Goal: Information Seeking & Learning: Check status

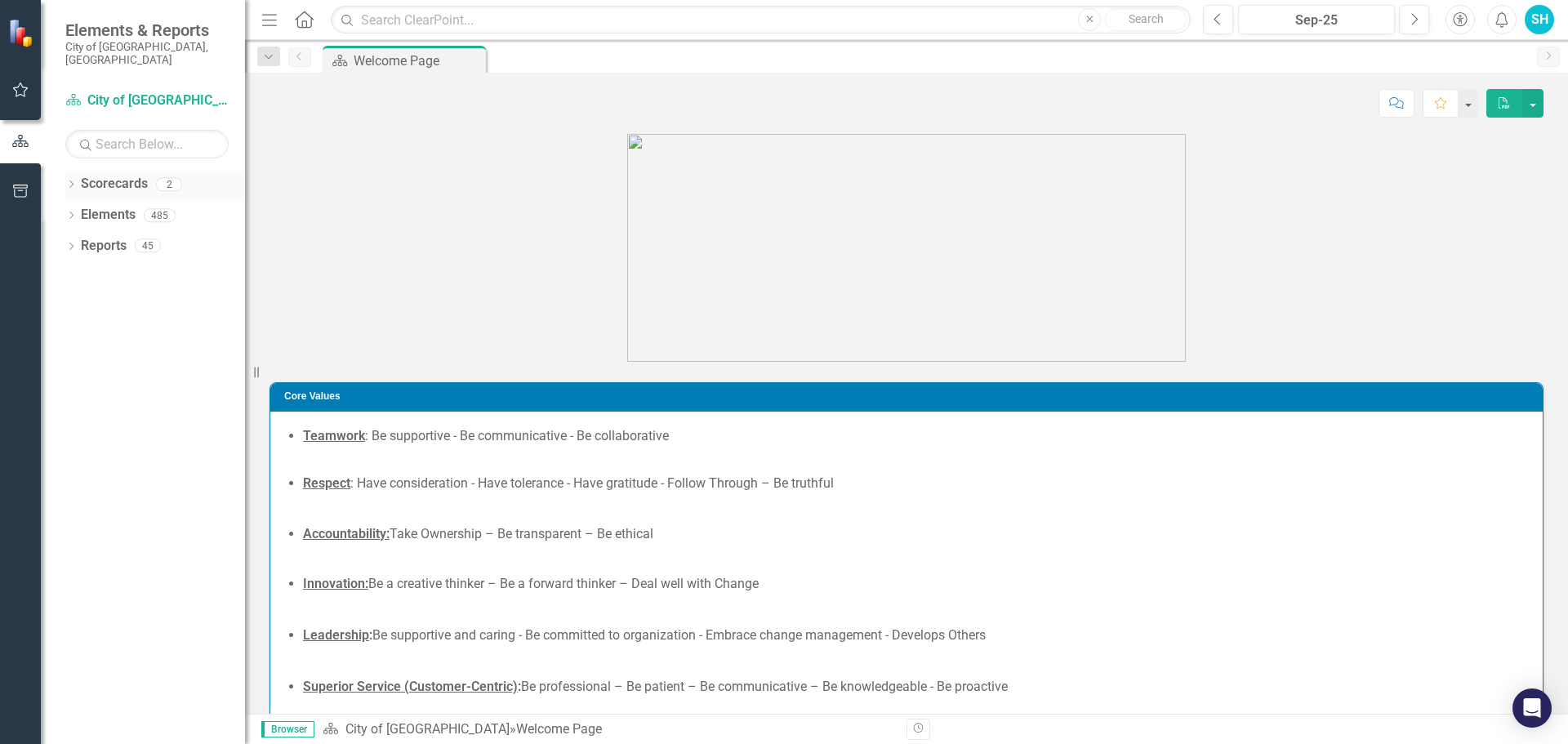
click at [71, 181] on icon "Dropdown" at bounding box center [71, 186] width 12 height 9
click at [82, 208] on div "Dropdown" at bounding box center [79, 215] width 13 height 14
click at [187, 237] on link "Parks & Recreation" at bounding box center [176, 246] width 139 height 19
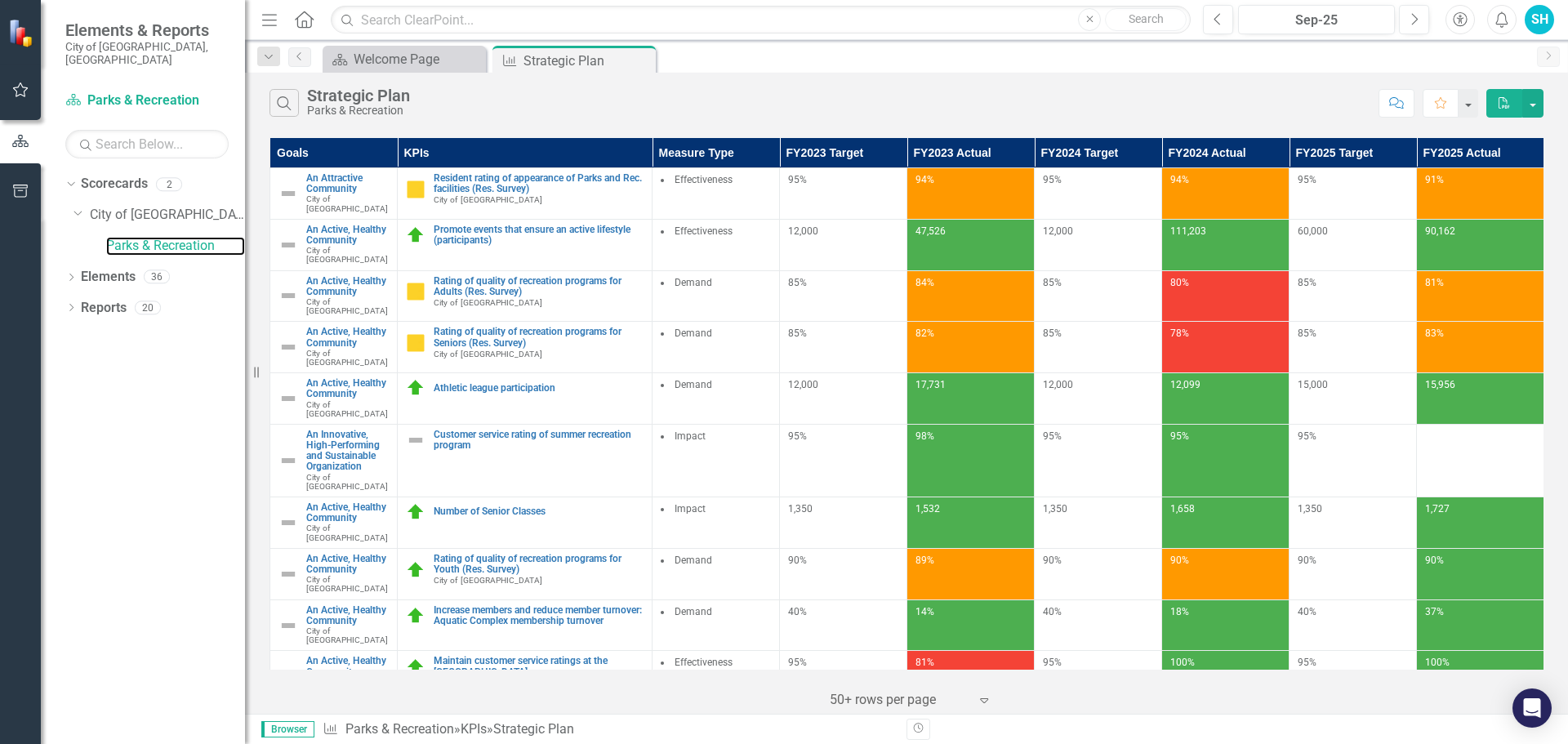
scroll to position [0, 13]
drag, startPoint x: 254, startPoint y: 371, endPoint x: 14, endPoint y: 324, distance: 244.6
click at [14, 324] on div "Elements & Reports City of Coral Springs, FL Scorecard Parks & Recreation Searc…" at bounding box center [122, 372] width 245 height 744
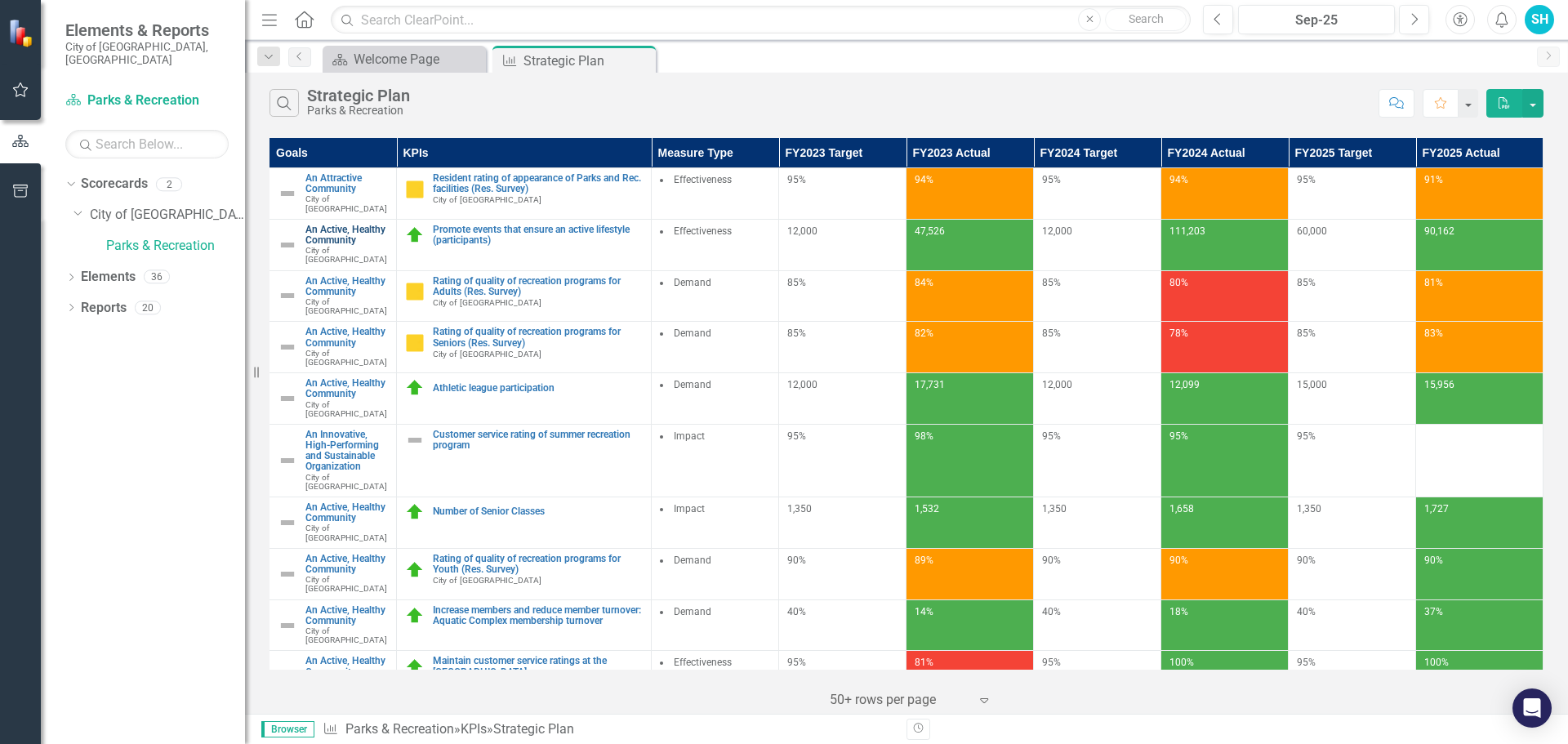
click at [328, 232] on link "An Active, Healthy Community" at bounding box center [346, 236] width 82 height 21
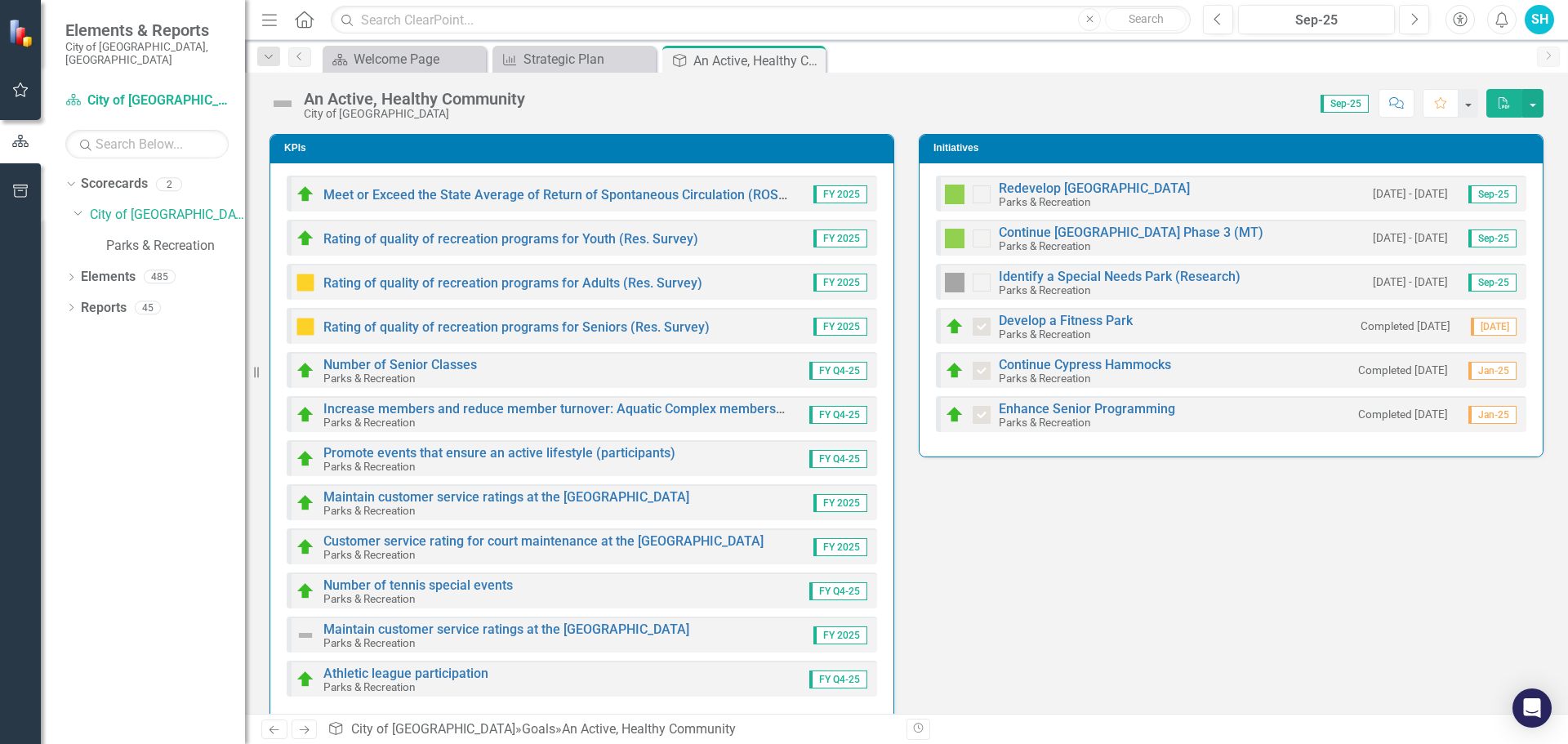
scroll to position [24, 0]
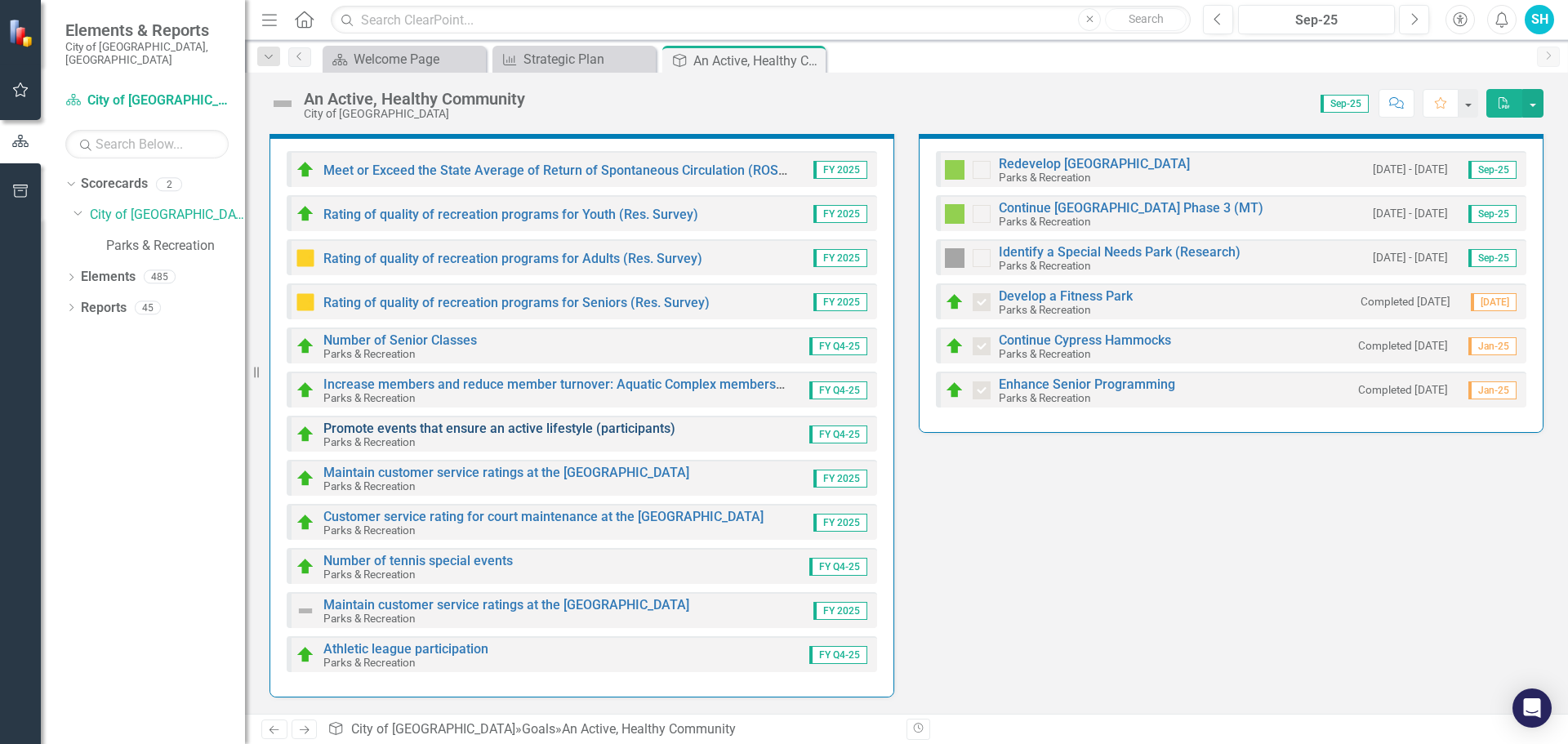
click at [499, 424] on link "Promote events that ensure an active lifestyle (participants)" at bounding box center [499, 428] width 352 height 15
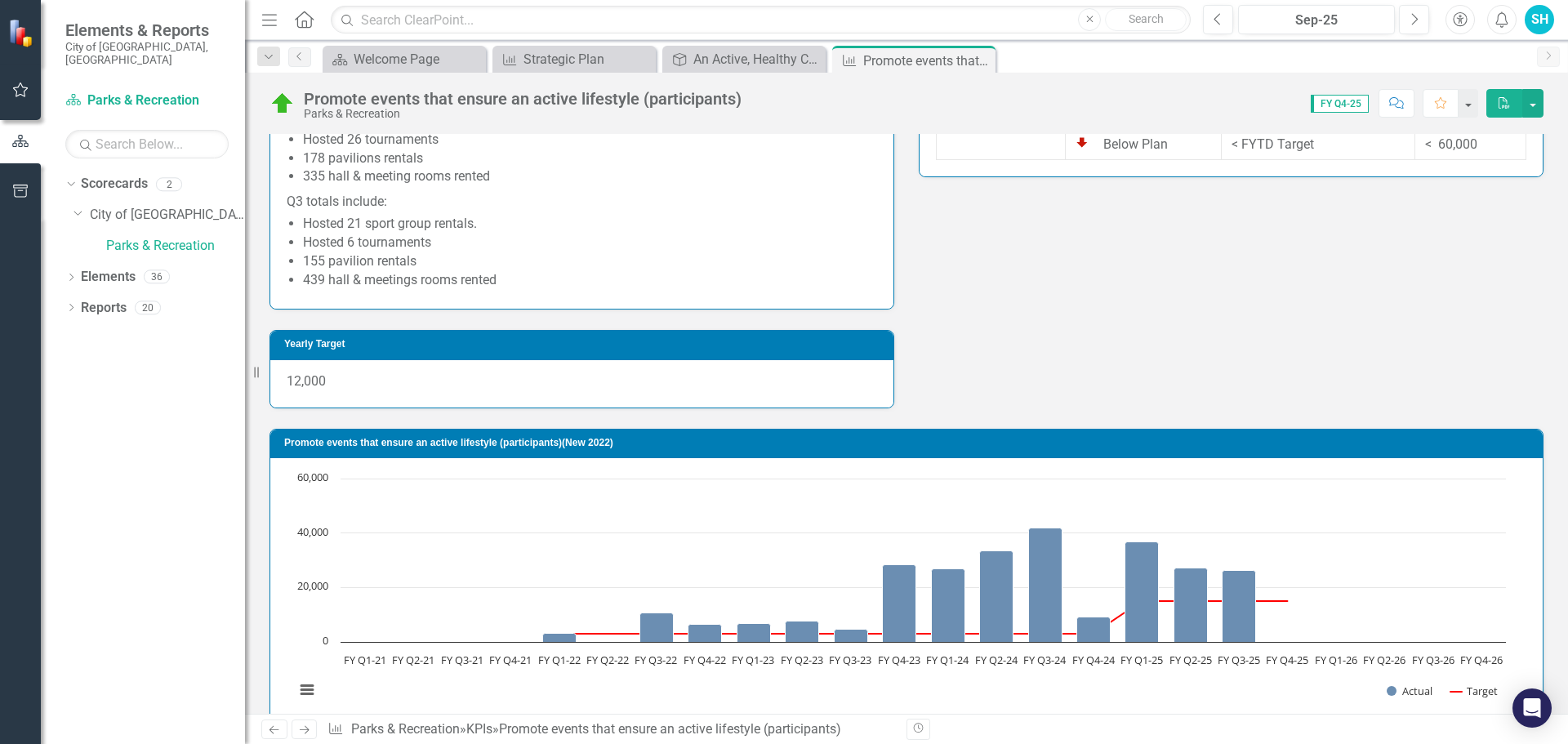
scroll to position [1062, 0]
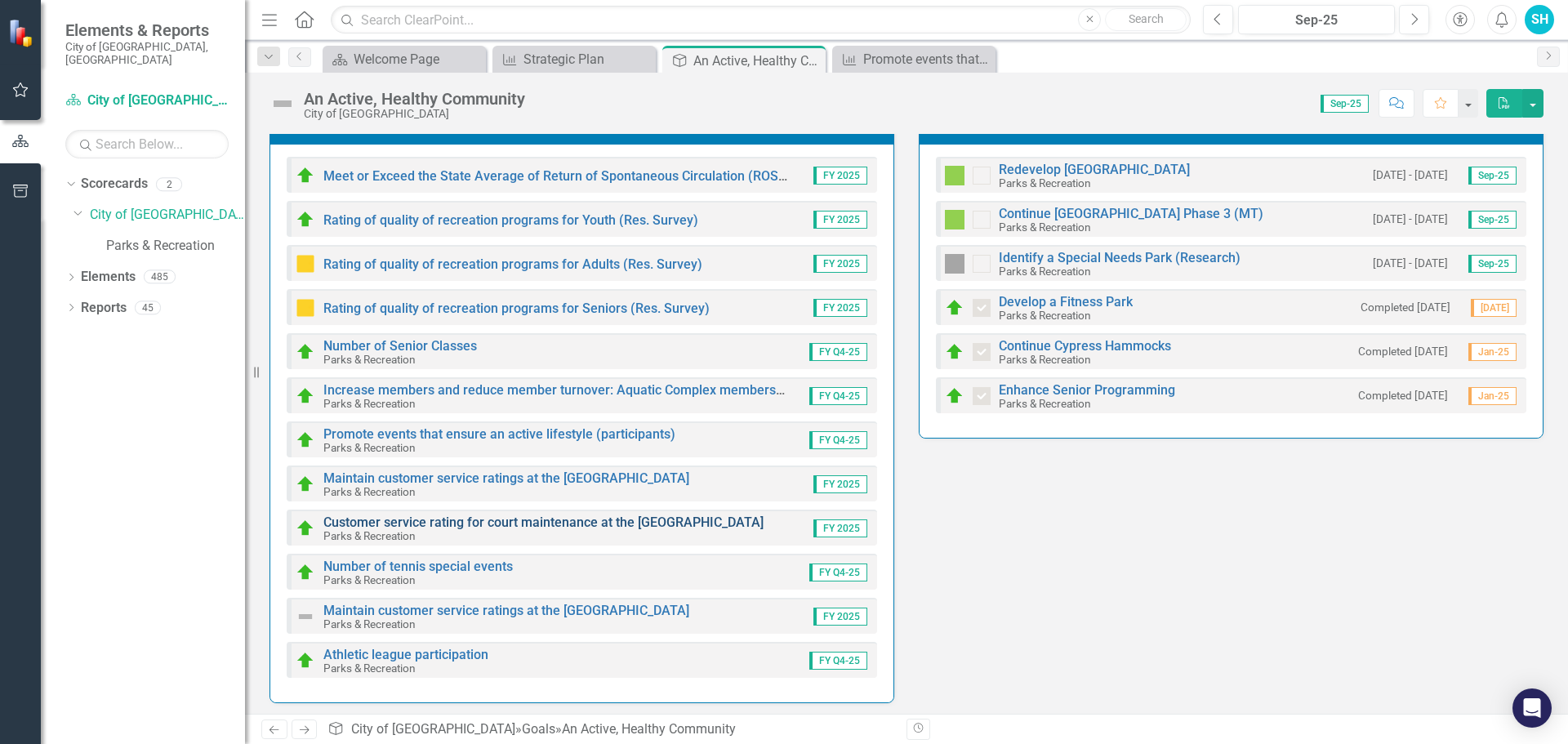
scroll to position [24, 0]
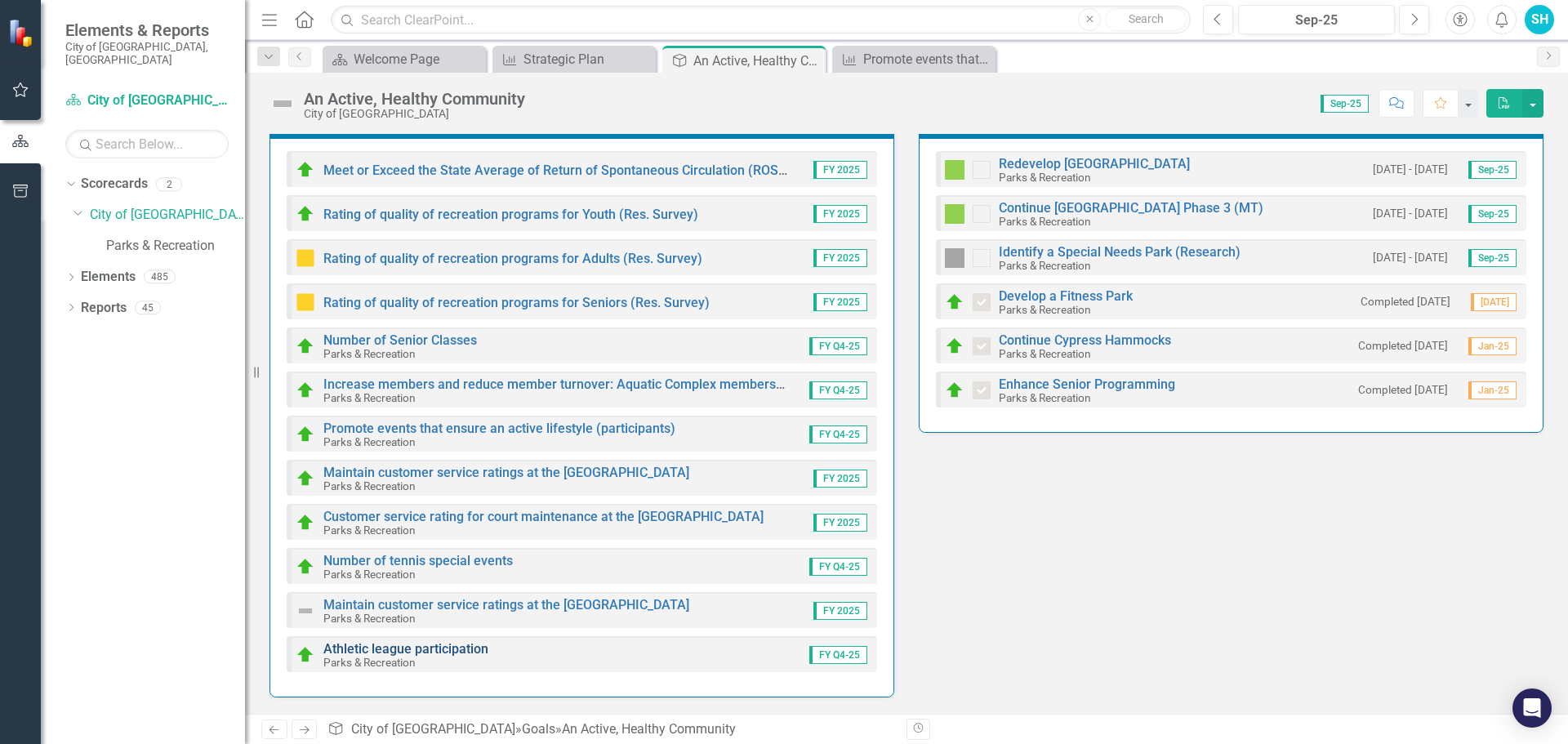
click at [430, 648] on link "Athletic league participation" at bounding box center [405, 648] width 165 height 15
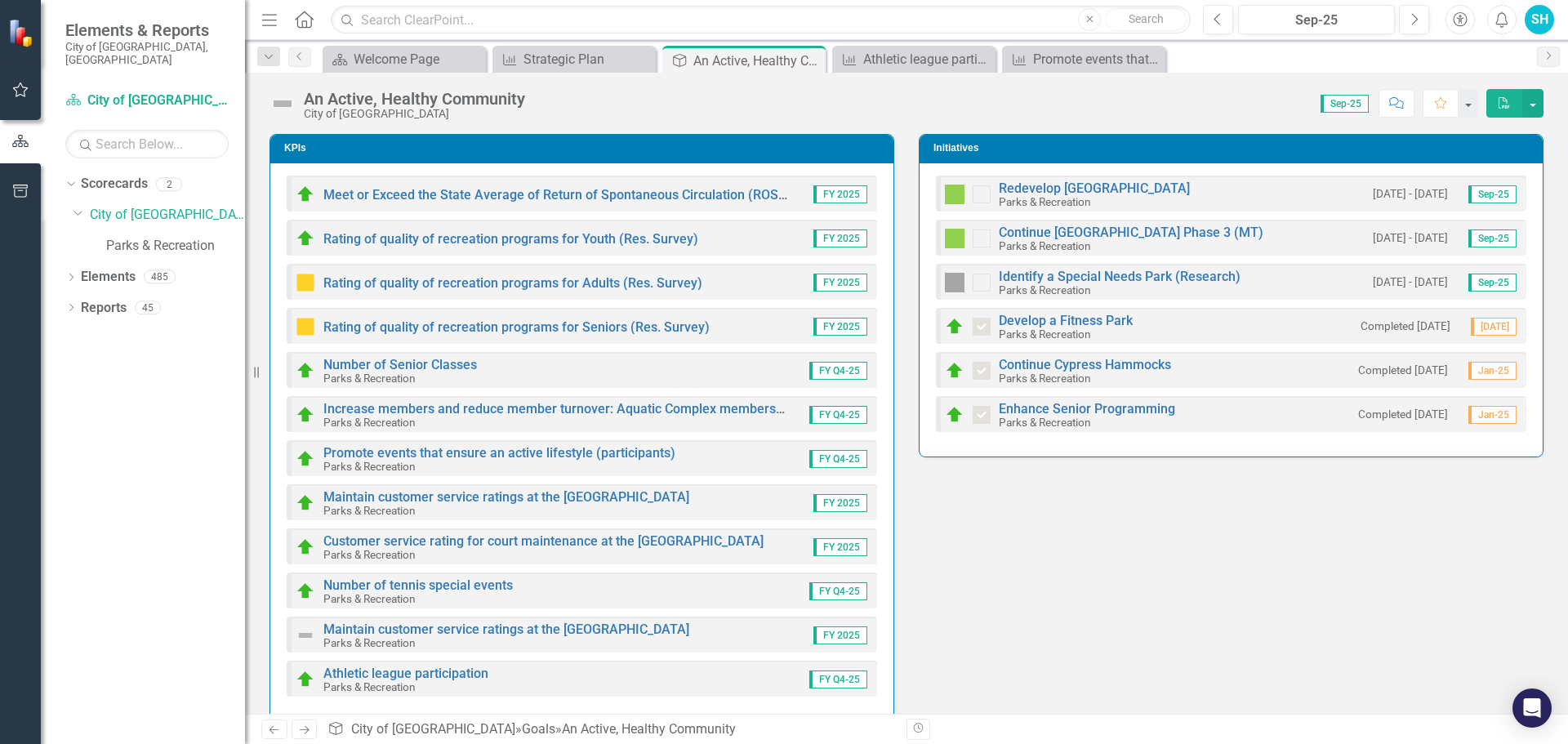
click at [1499, 58] on div "Scorecard Welcome Page Close KPI Strategic Plan Close Goal An Active, Healthy C…" at bounding box center [924, 58] width 1210 height 26
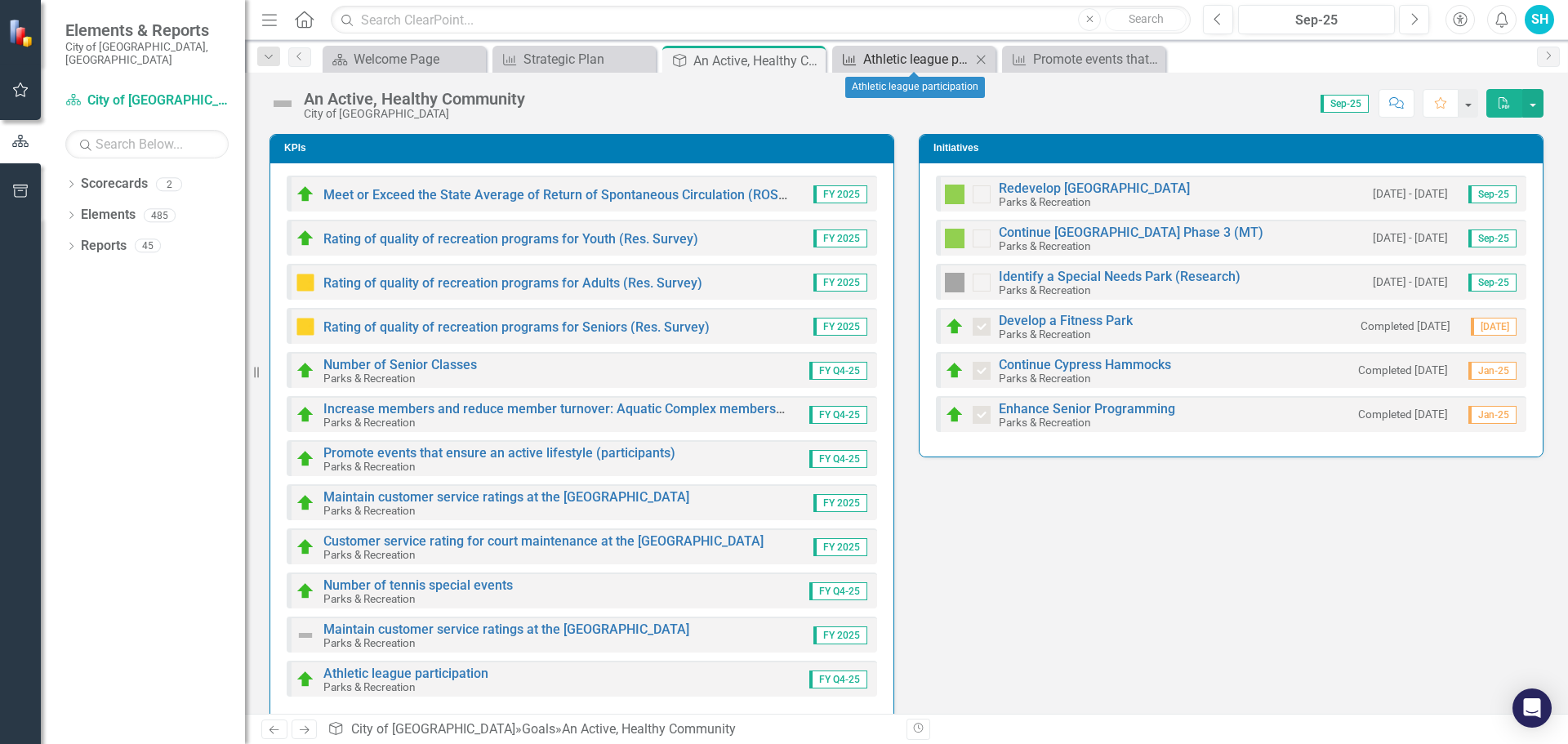
click at [930, 66] on div "Athletic league participation" at bounding box center [917, 59] width 108 height 21
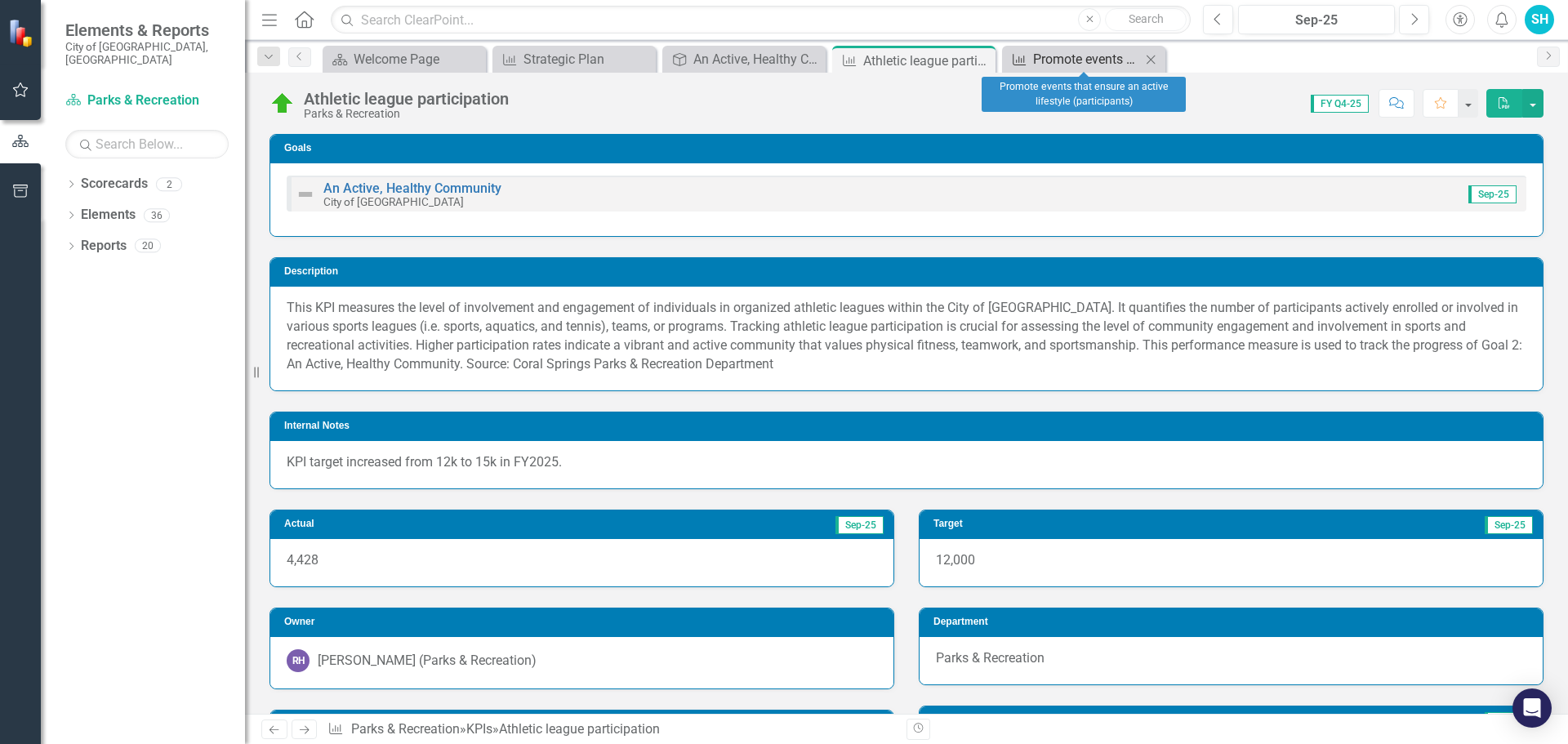
click at [1059, 63] on div "Promote events that ensure an active lifestyle (participants)" at bounding box center [1087, 59] width 108 height 21
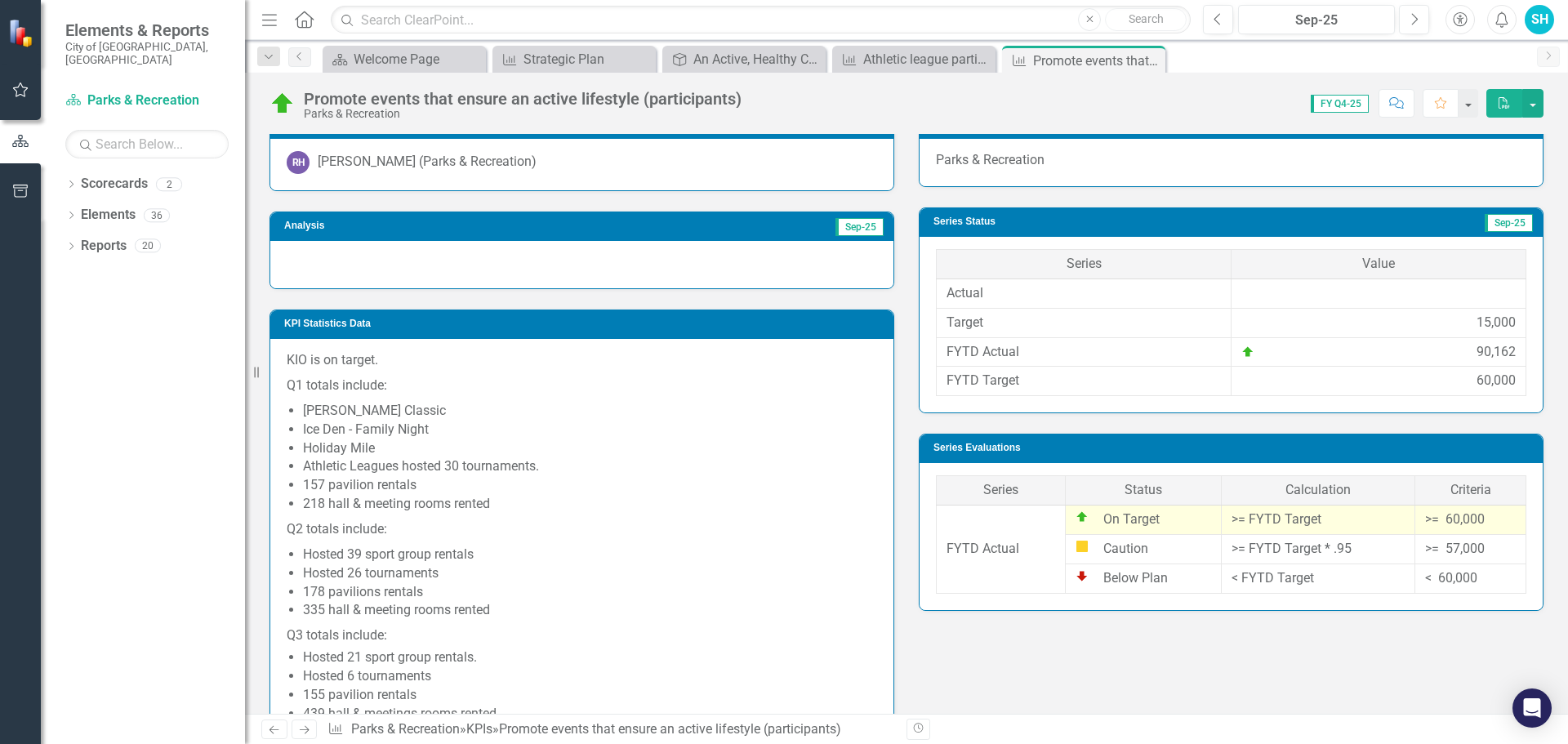
scroll to position [245, 0]
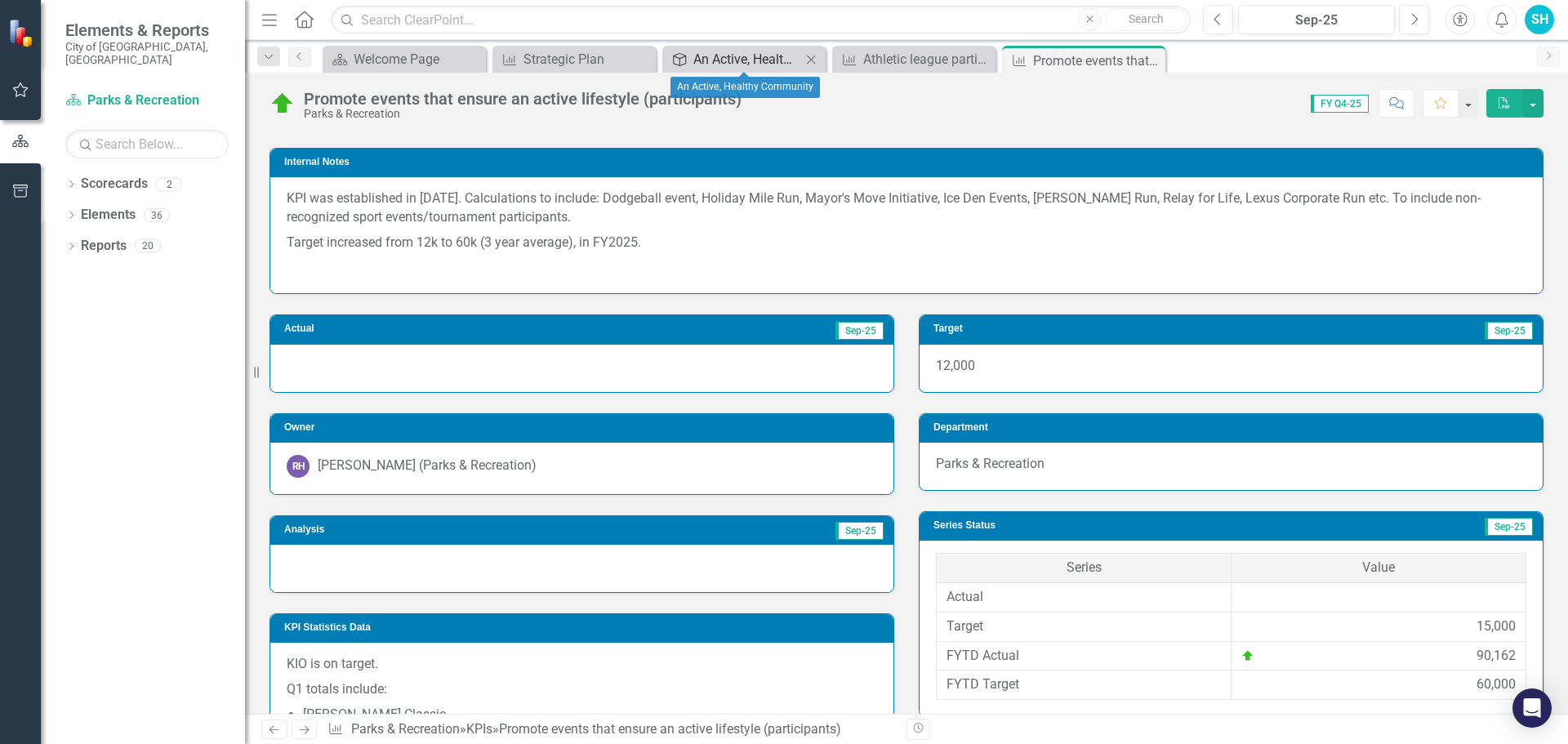
click at [732, 65] on div "An Active, Healthy Community" at bounding box center [747, 59] width 108 height 21
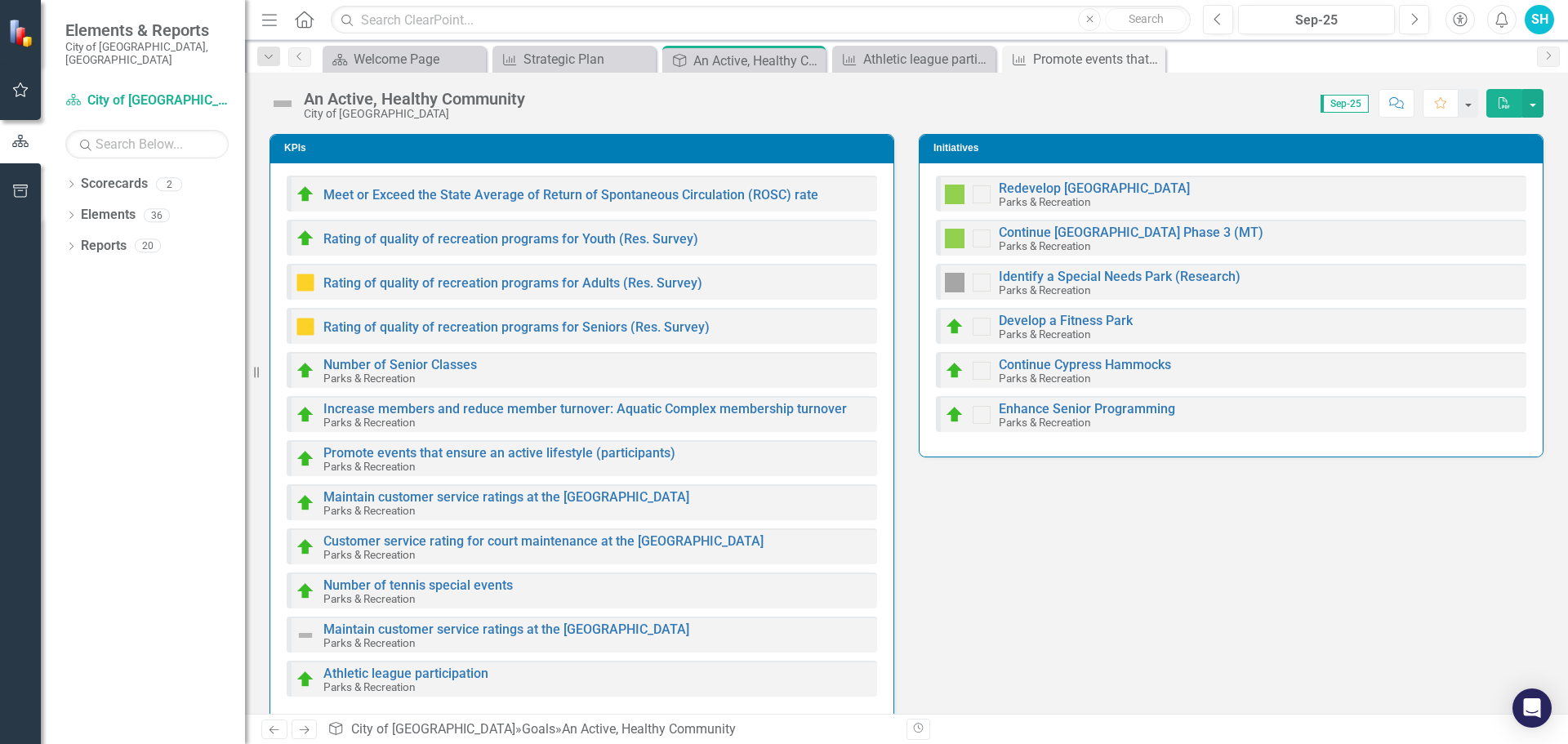
checkbox input "true"
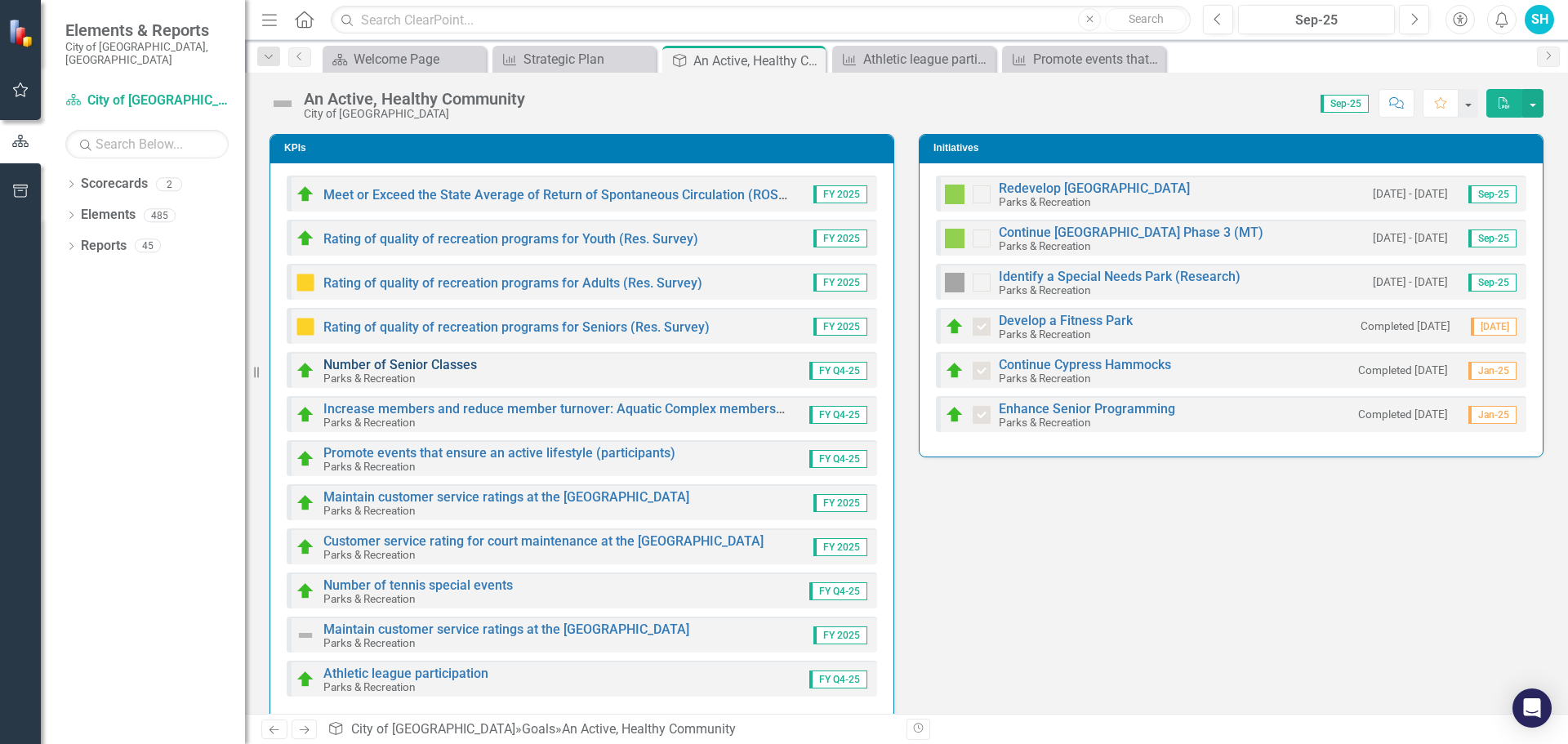
click at [441, 364] on link "Number of Senior Classes" at bounding box center [400, 364] width 154 height 15
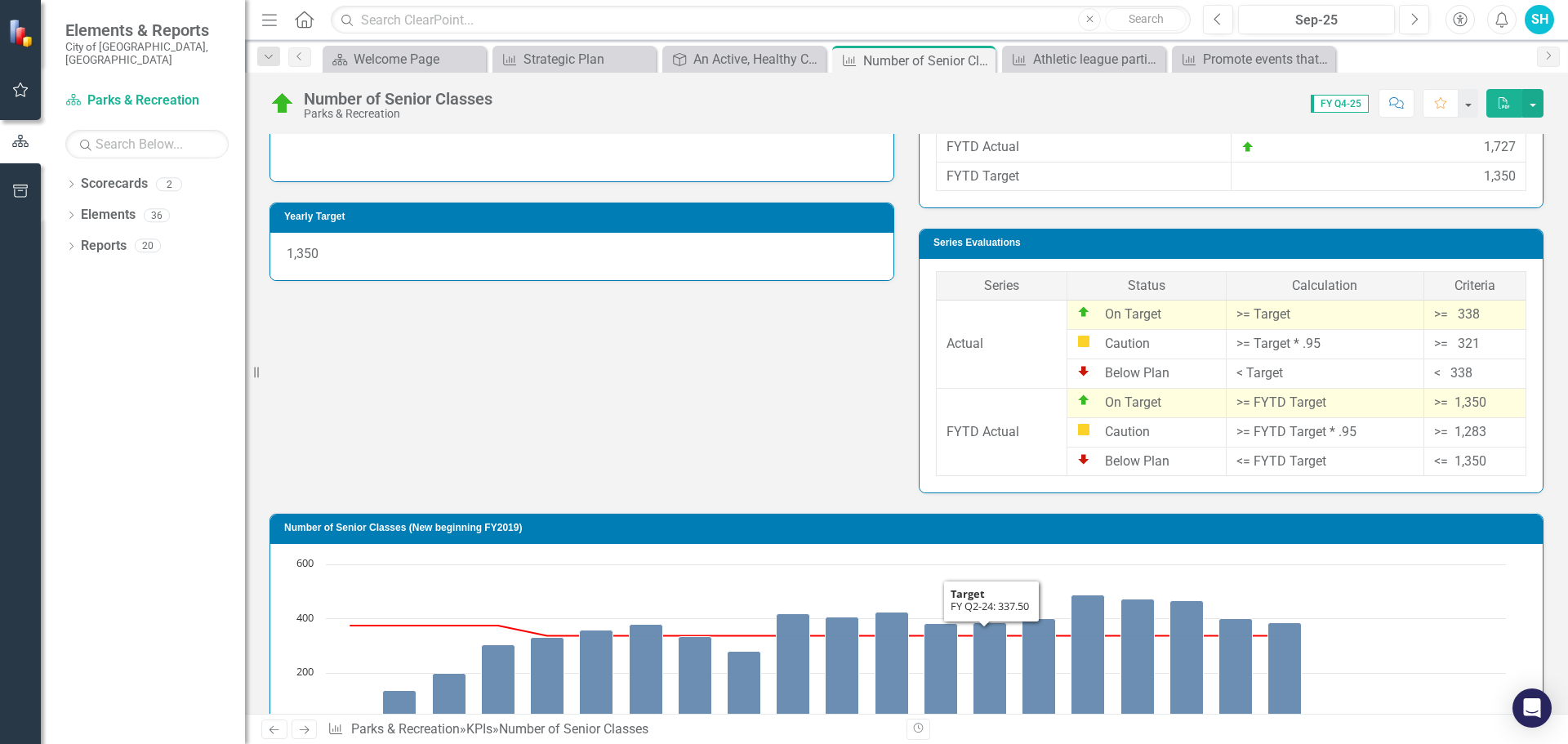
scroll to position [408, 0]
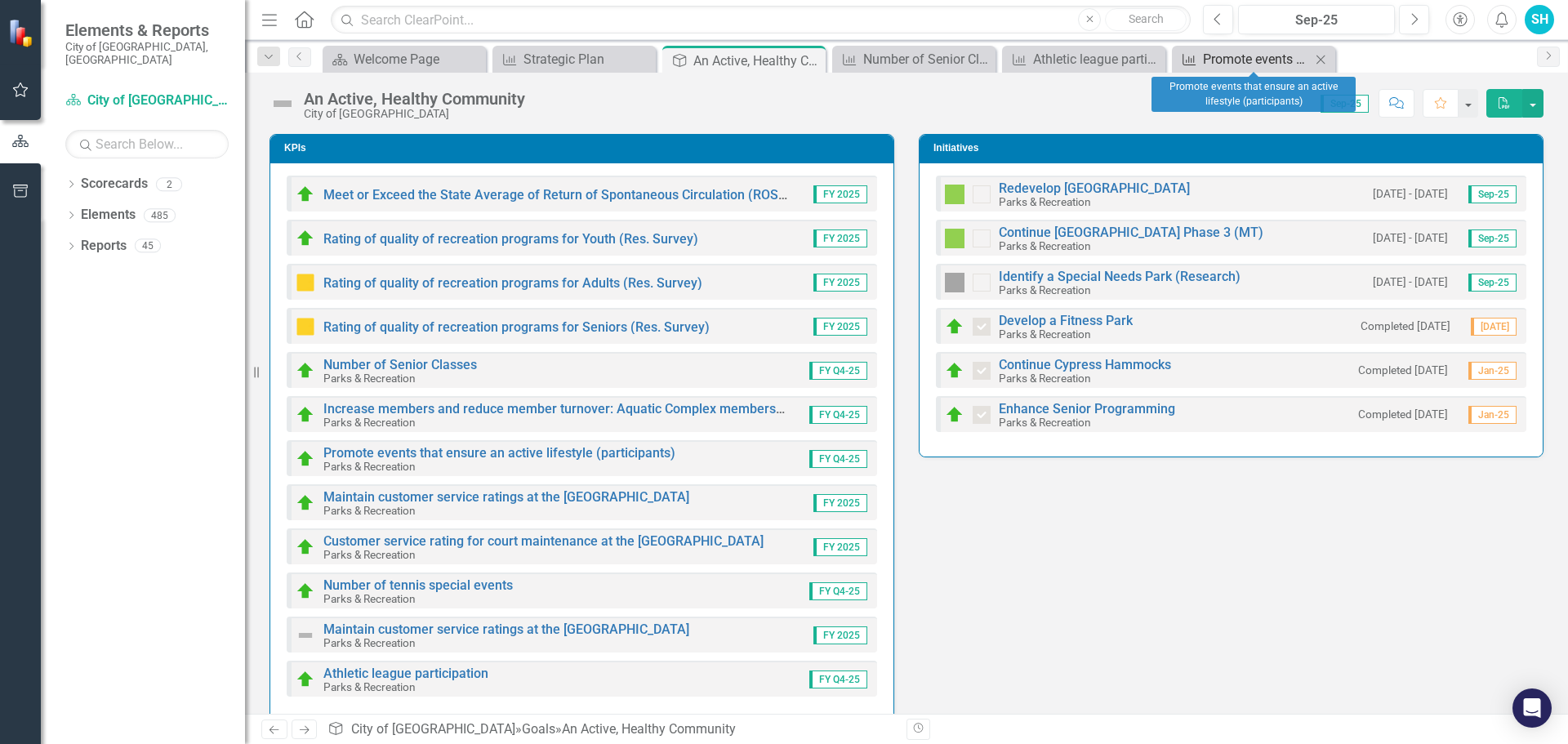
click at [1227, 63] on div "Promote events that ensure an active lifestyle (participants)" at bounding box center [1256, 59] width 108 height 21
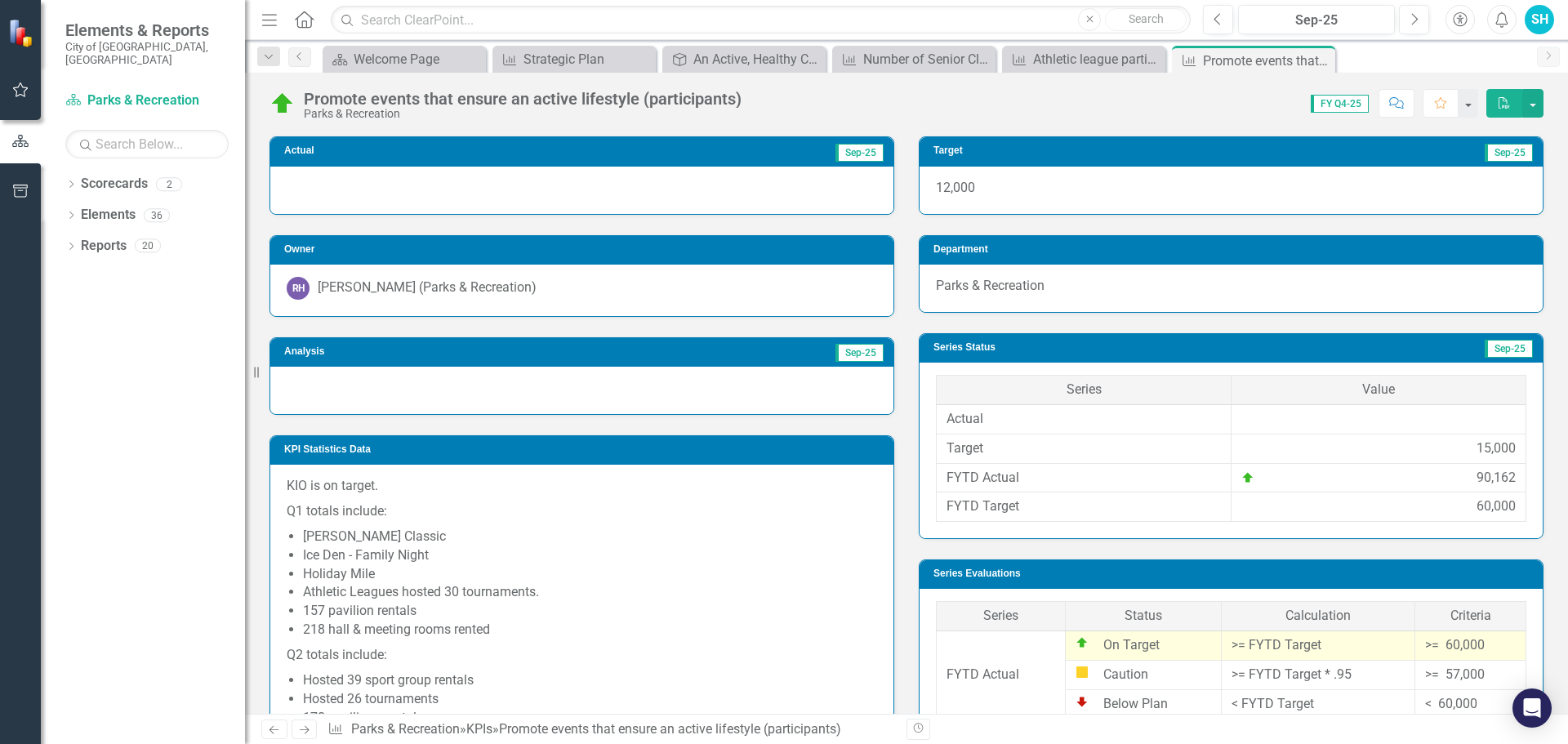
scroll to position [408, 0]
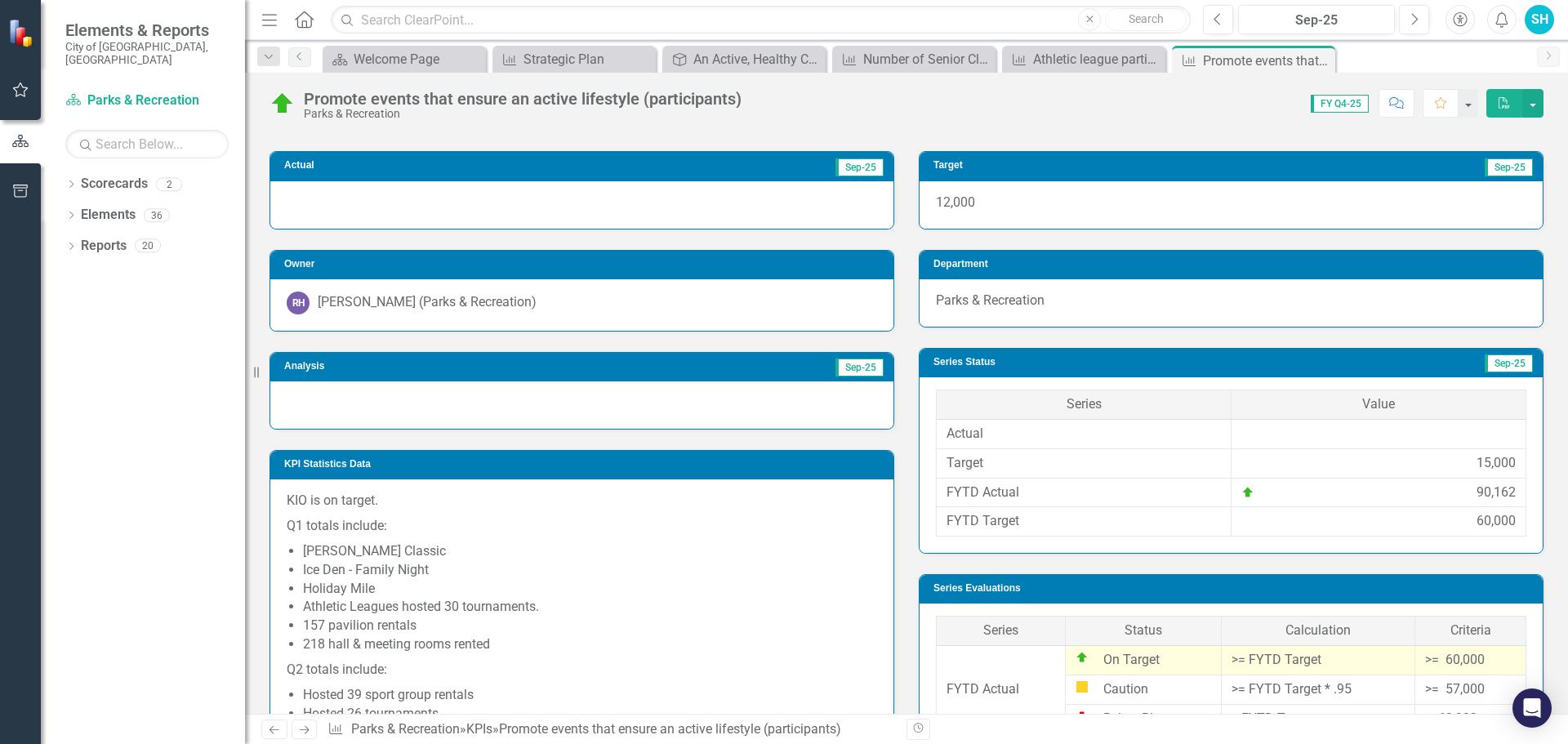
click at [1490, 437] on td at bounding box center [1379, 433] width 295 height 29
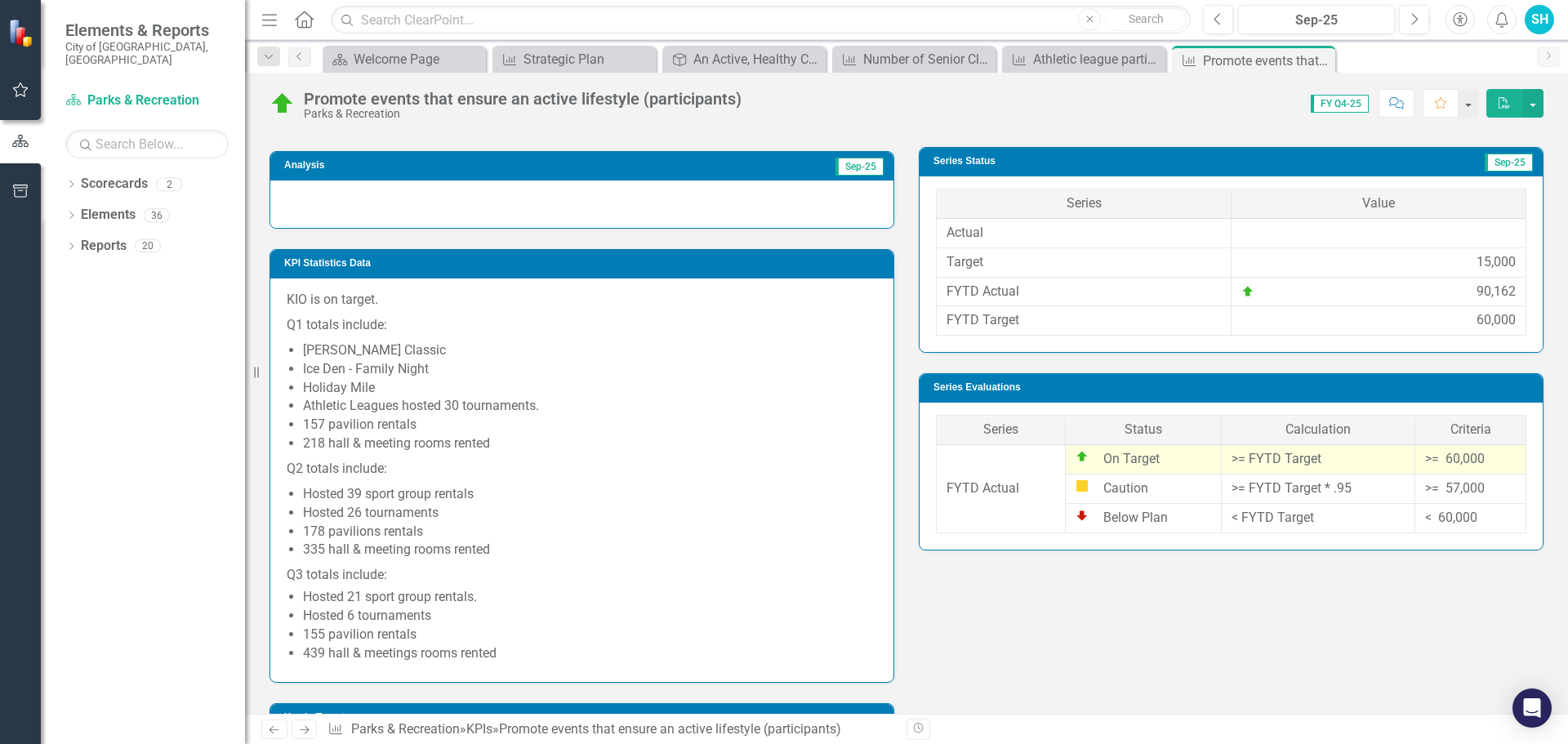
scroll to position [572, 0]
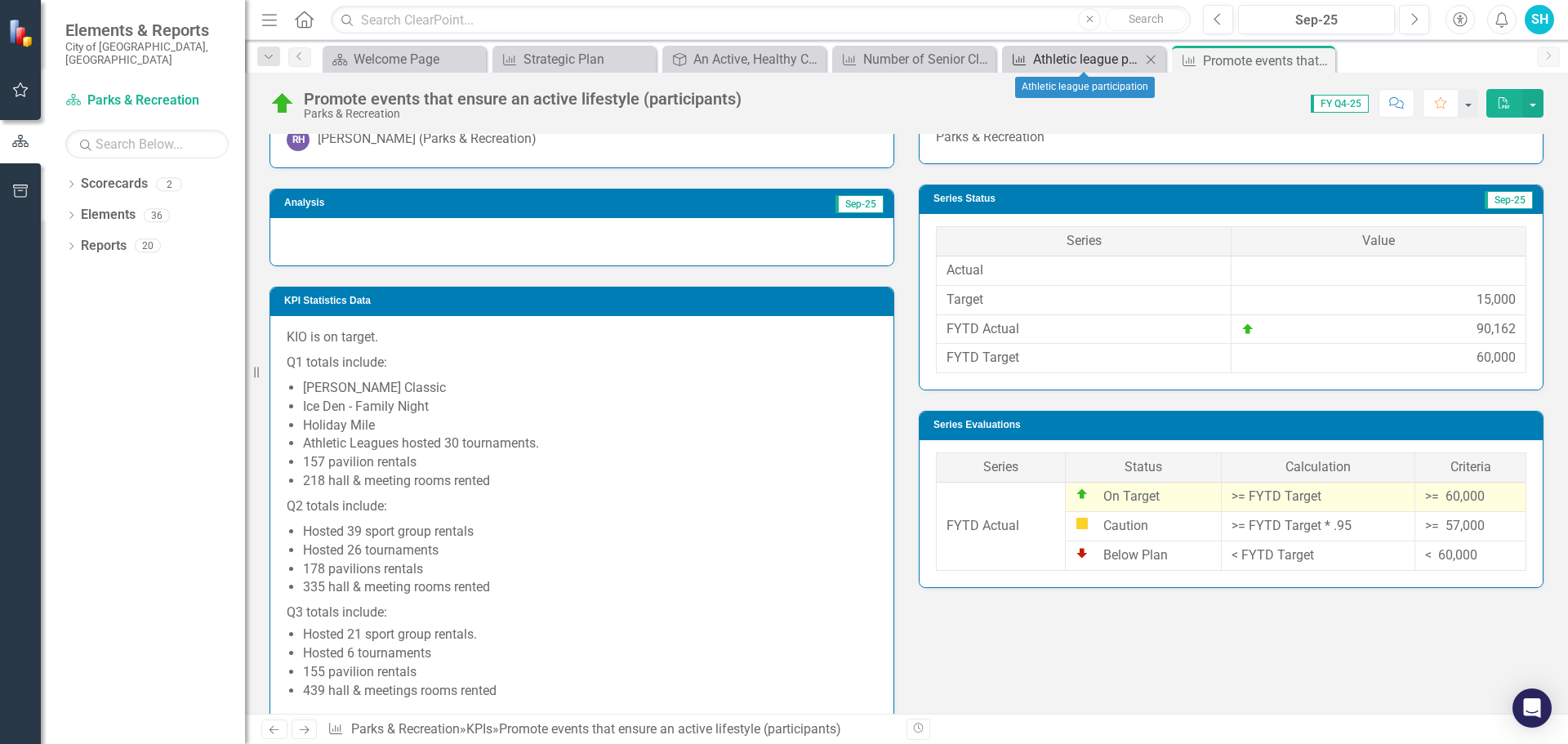
click at [1083, 63] on div "Athletic league participation" at bounding box center [1087, 59] width 108 height 21
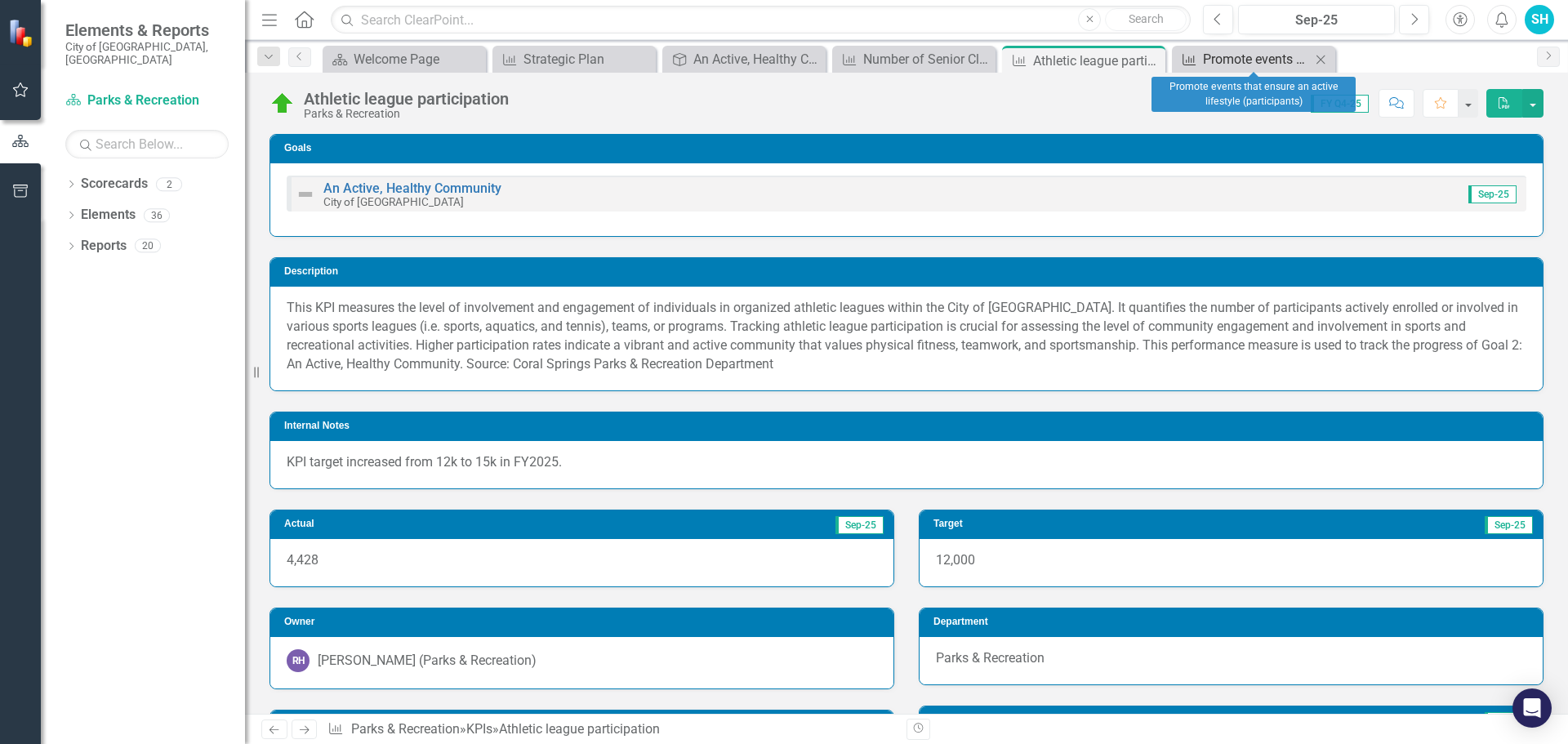
click at [1245, 63] on div "Promote events that ensure an active lifestyle (participants)" at bounding box center [1256, 59] width 108 height 21
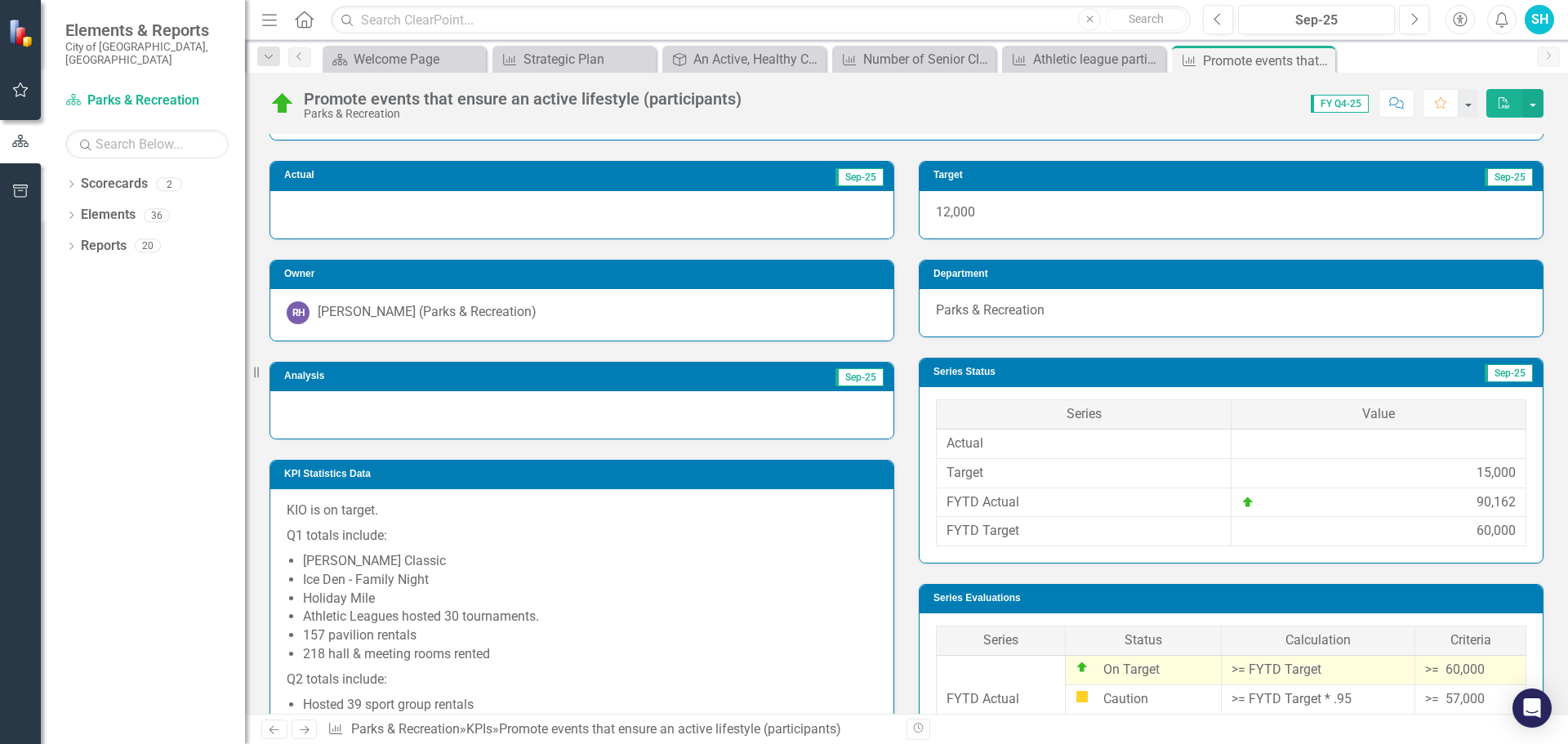
scroll to position [408, 0]
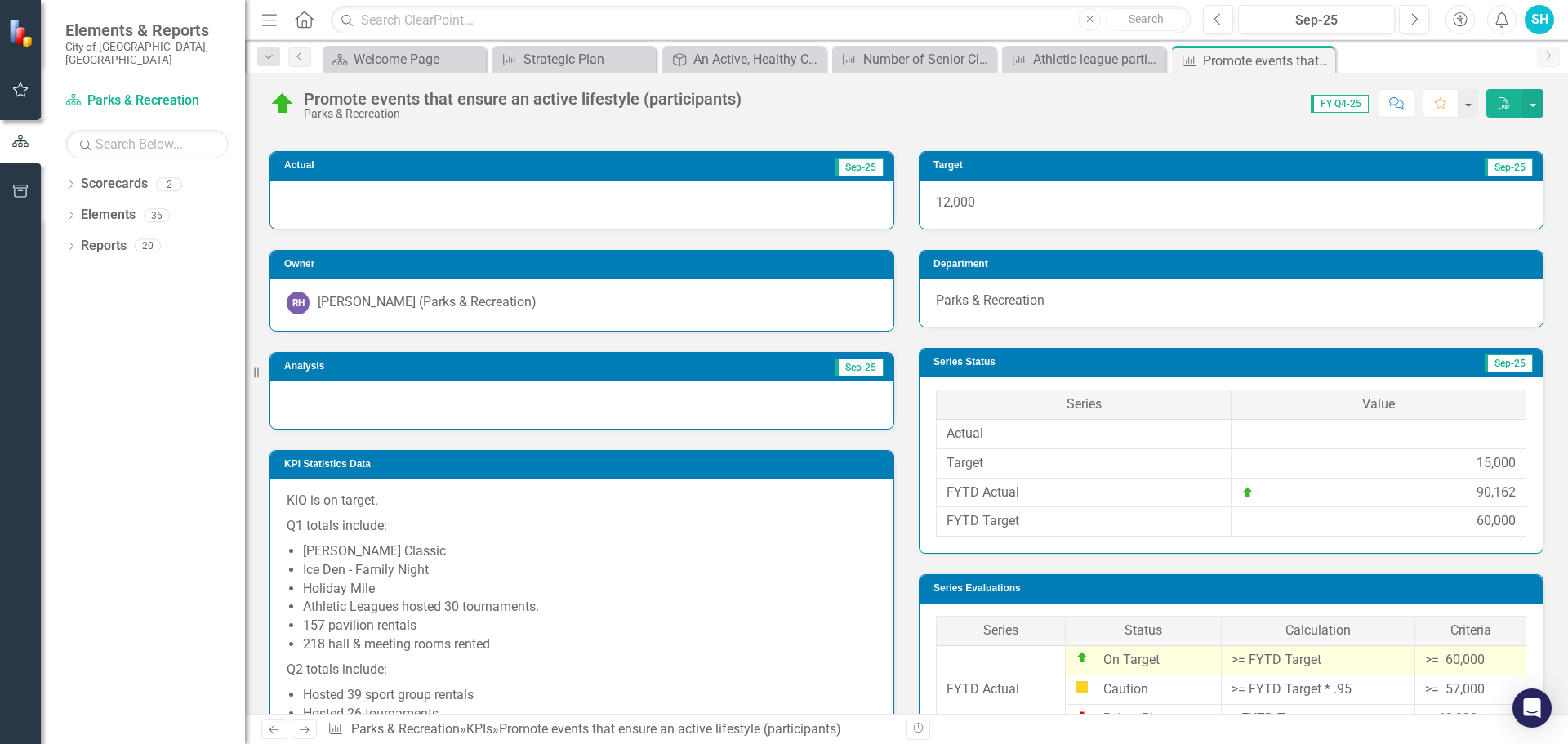
click at [1492, 362] on span "Sep-25" at bounding box center [1509, 364] width 48 height 18
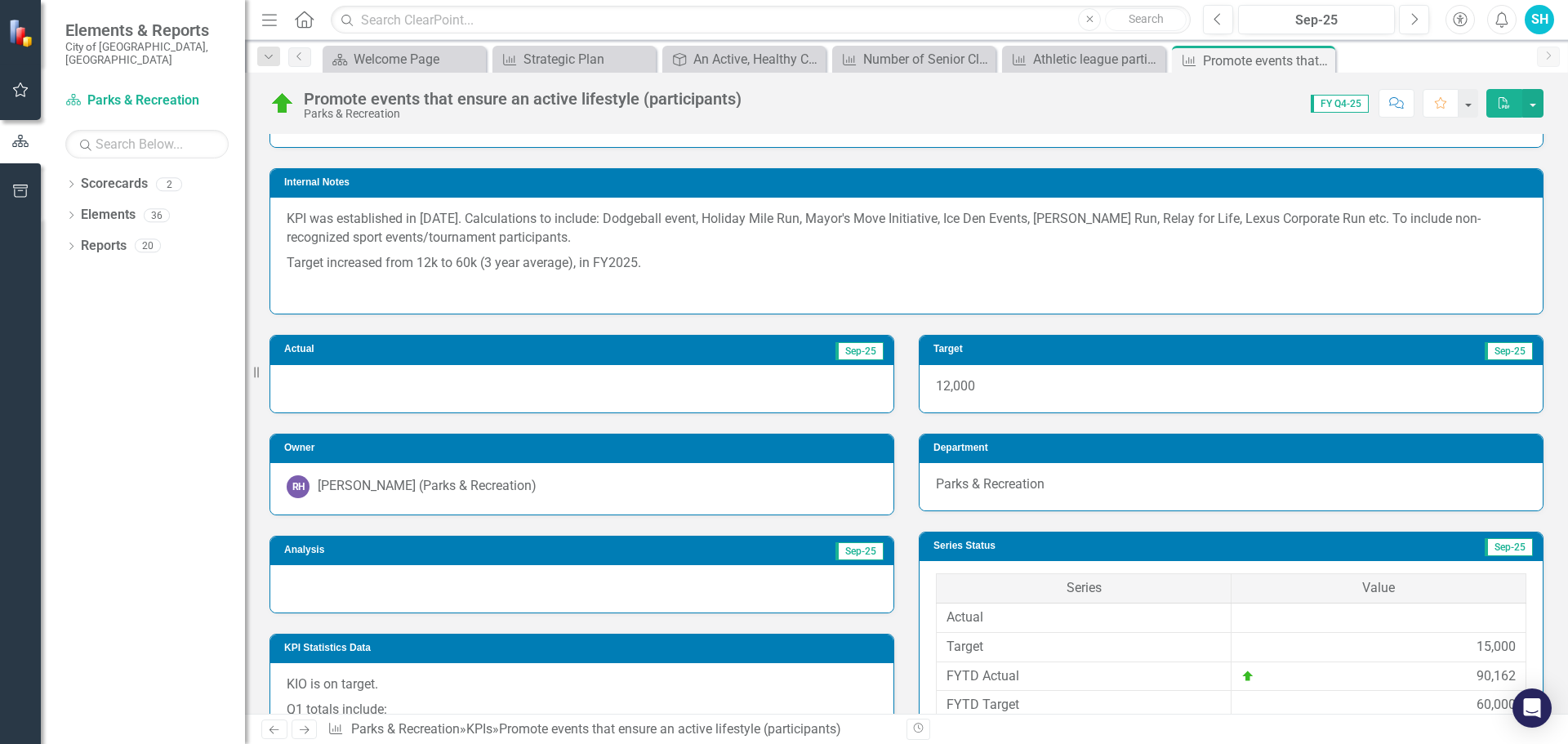
scroll to position [0, 0]
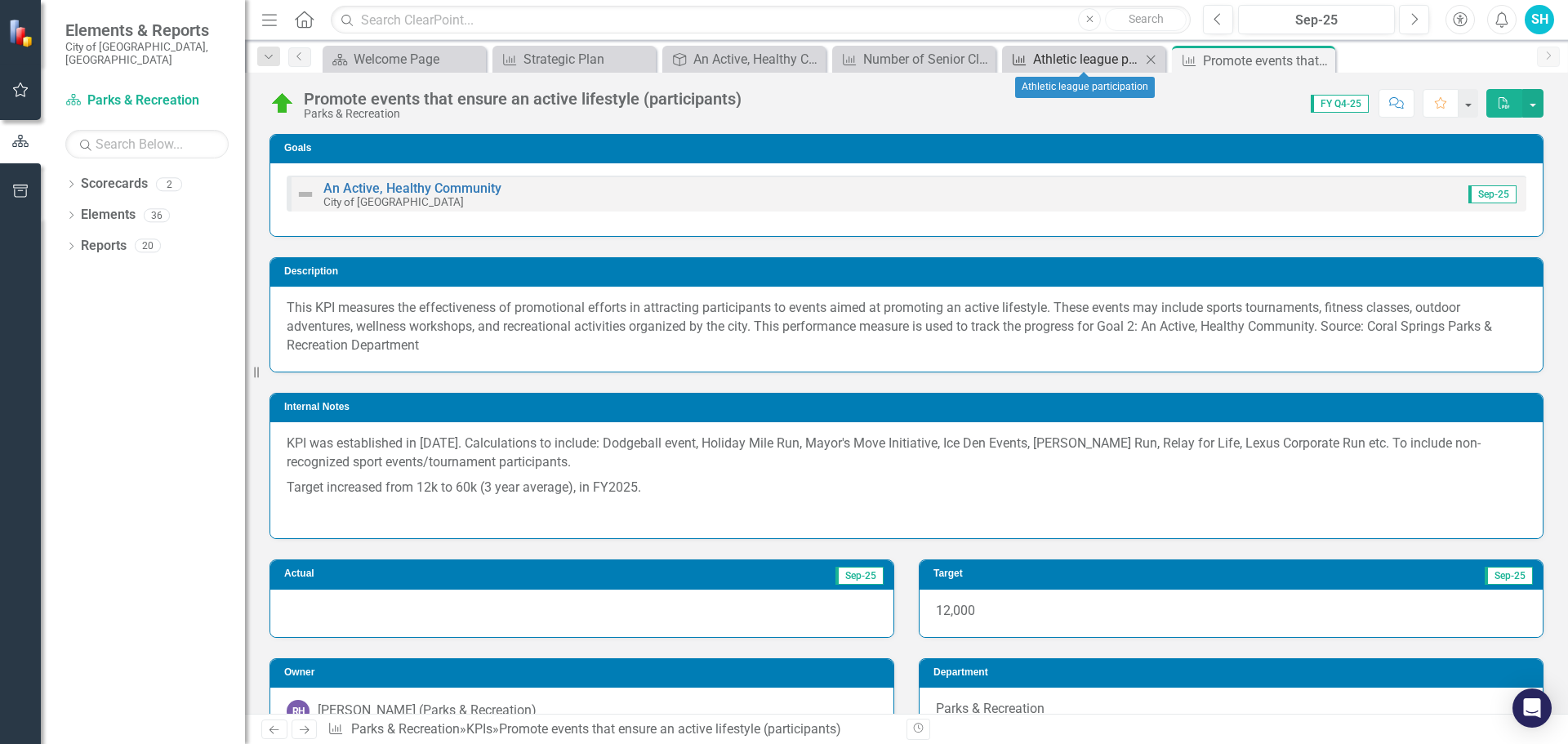
click at [1086, 54] on div "Athletic league participation" at bounding box center [1087, 59] width 108 height 21
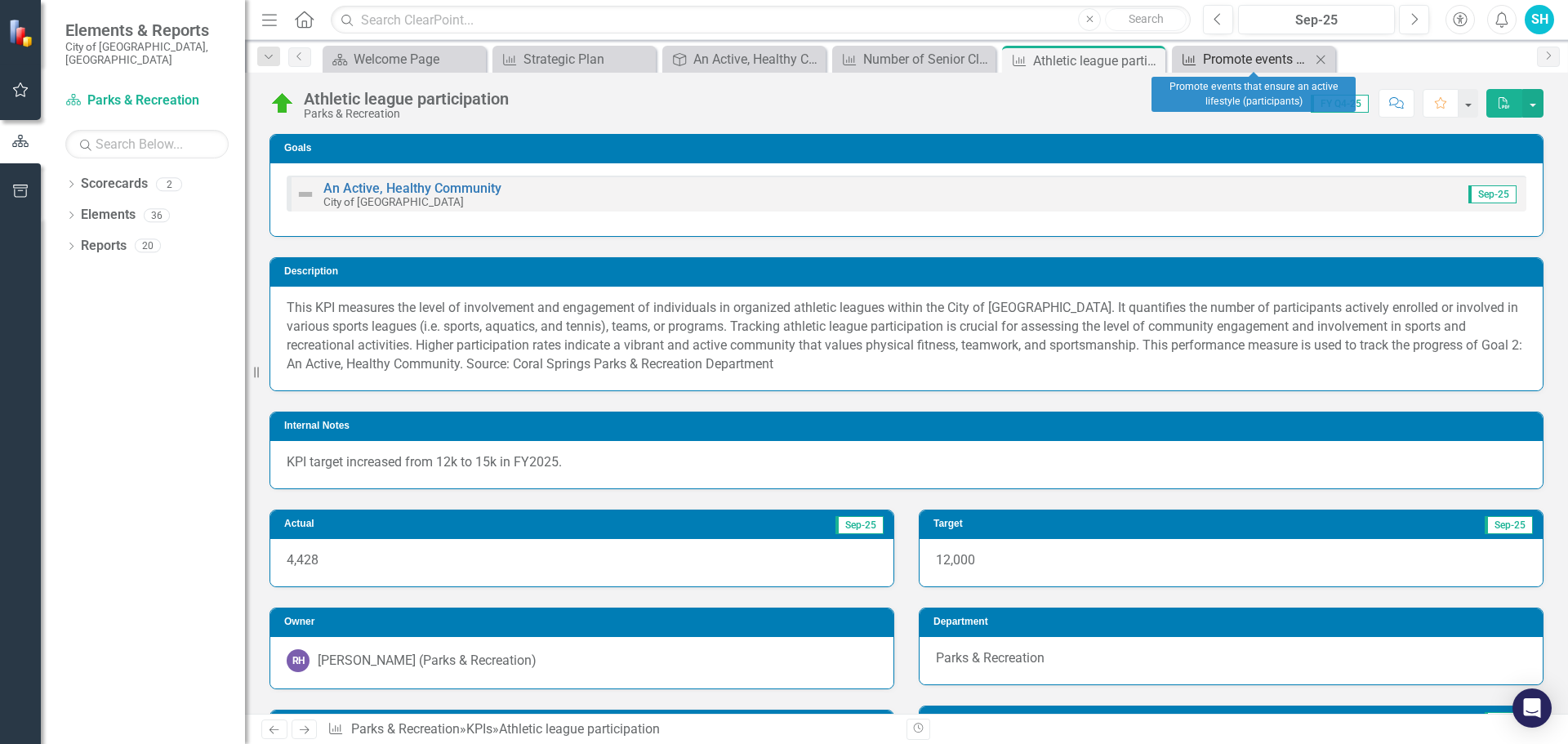
click at [1230, 60] on div "Promote events that ensure an active lifestyle (participants)" at bounding box center [1256, 59] width 108 height 21
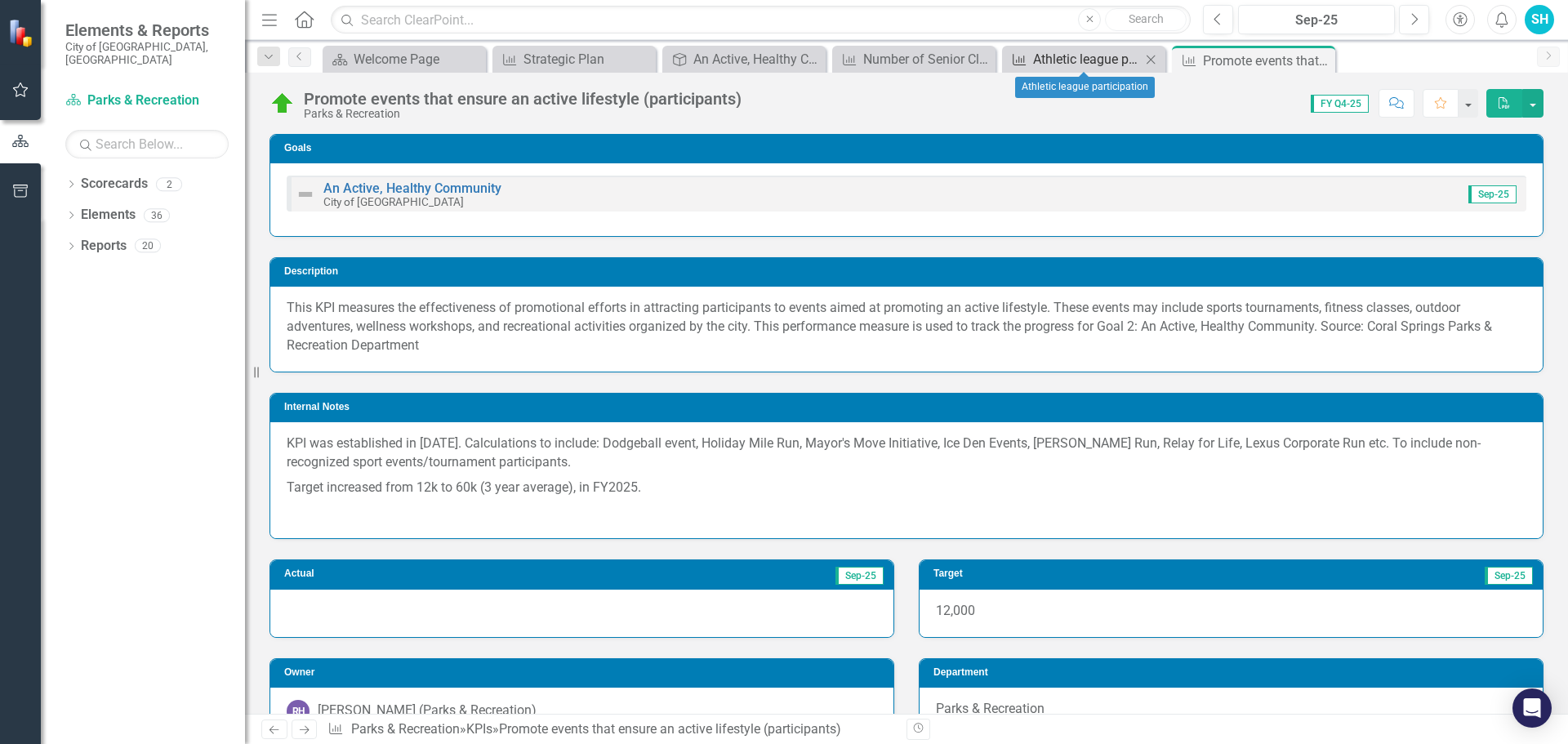
click at [1070, 58] on div "Athletic league participation" at bounding box center [1087, 59] width 108 height 21
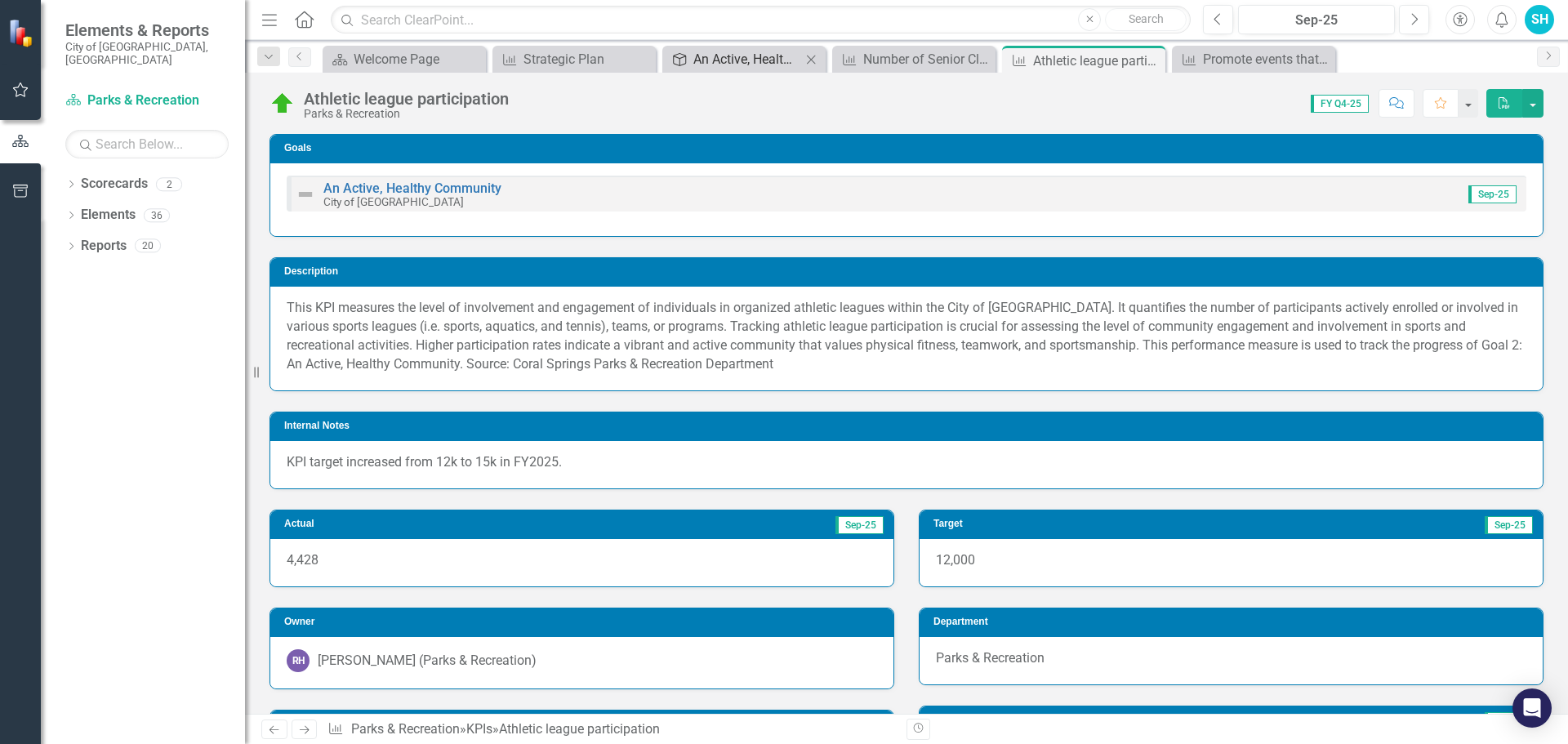
click at [708, 57] on div "An Active, Healthy Community" at bounding box center [747, 59] width 108 height 21
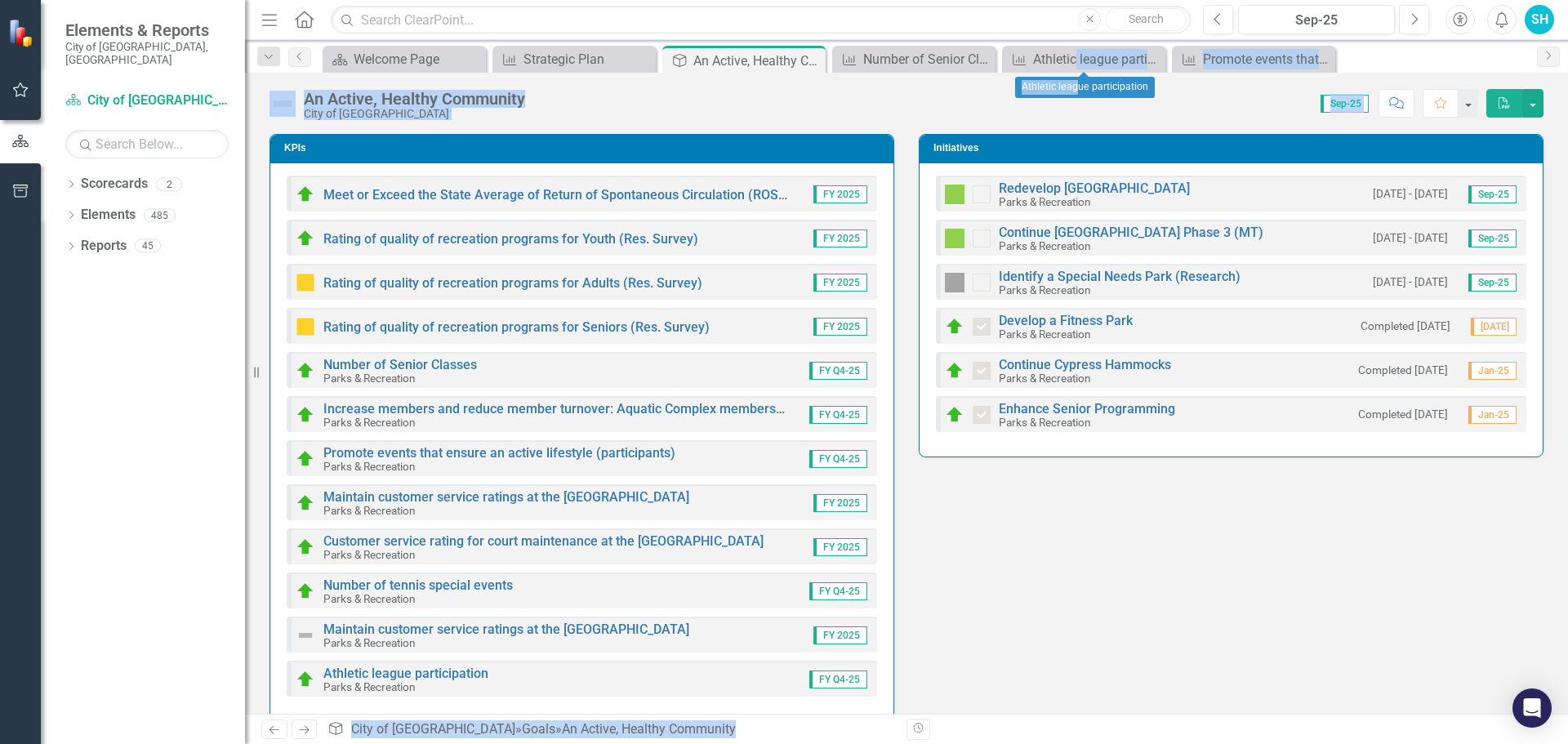
click at [1078, 82] on body "Accessibility Screen-Reader Guide, Feedback, and Issue Reporting | New window E…" at bounding box center [784, 372] width 1568 height 744
click at [1055, 63] on div "Athletic league participation" at bounding box center [1087, 59] width 108 height 21
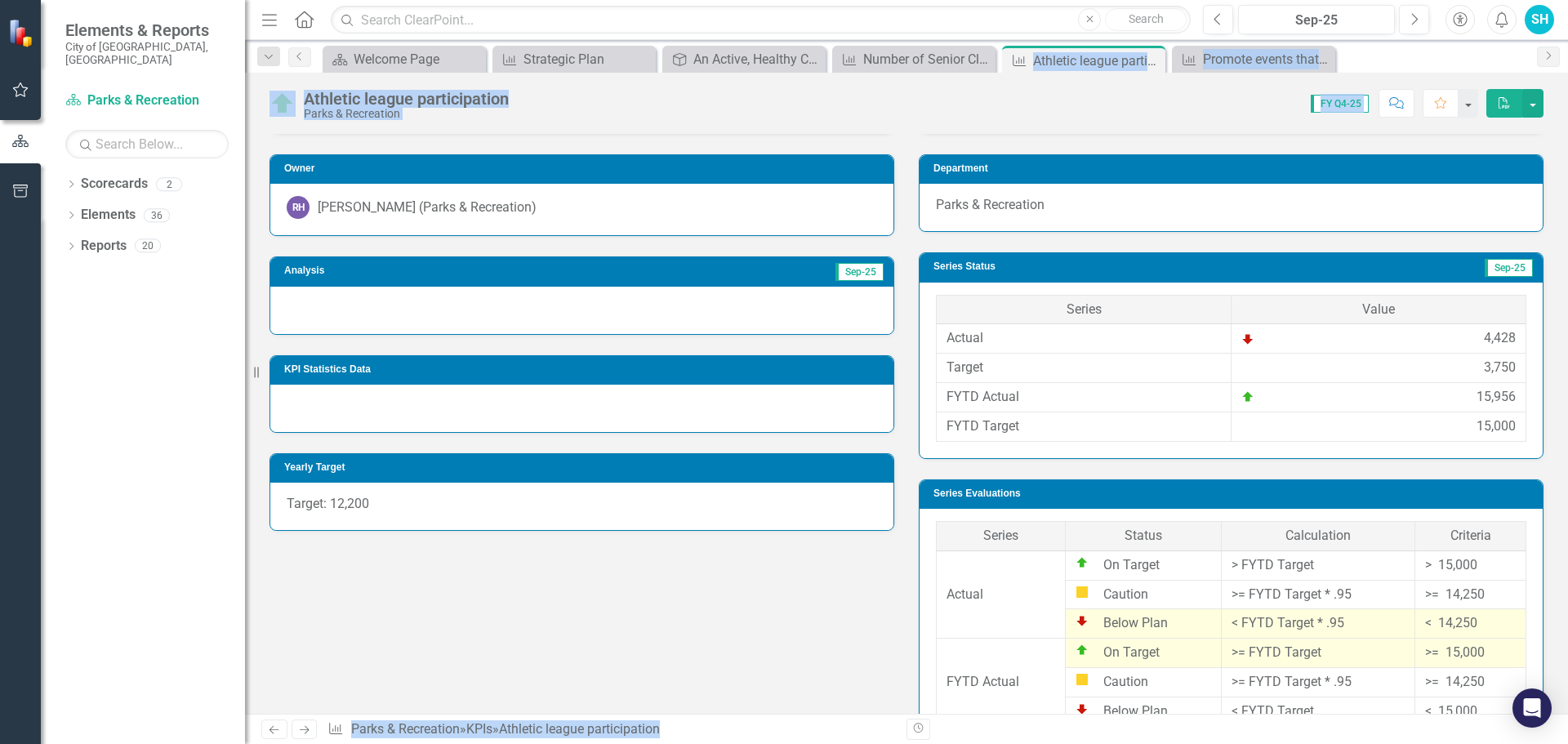
scroll to position [490, 0]
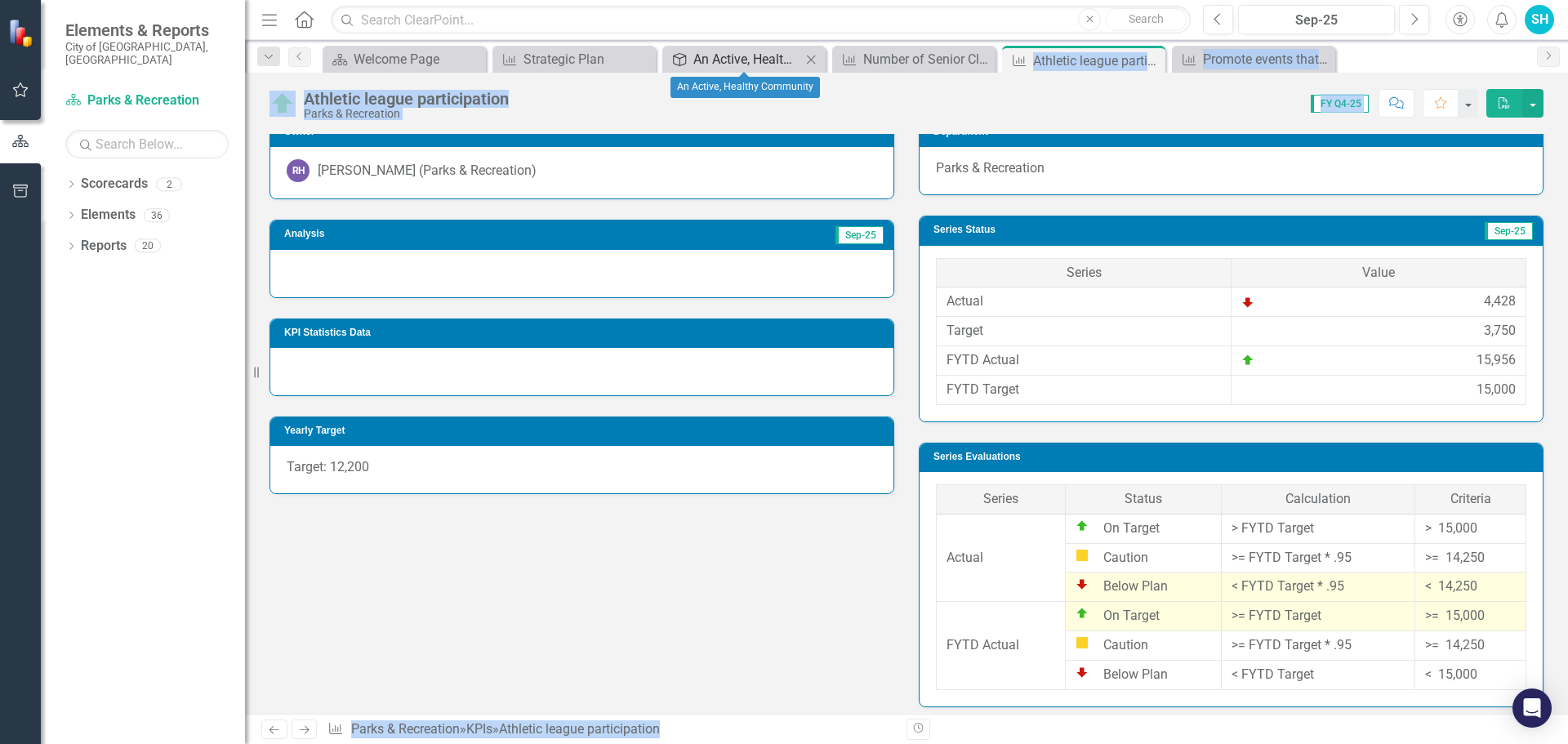
click at [741, 53] on div "An Active, Healthy Community" at bounding box center [747, 59] width 108 height 21
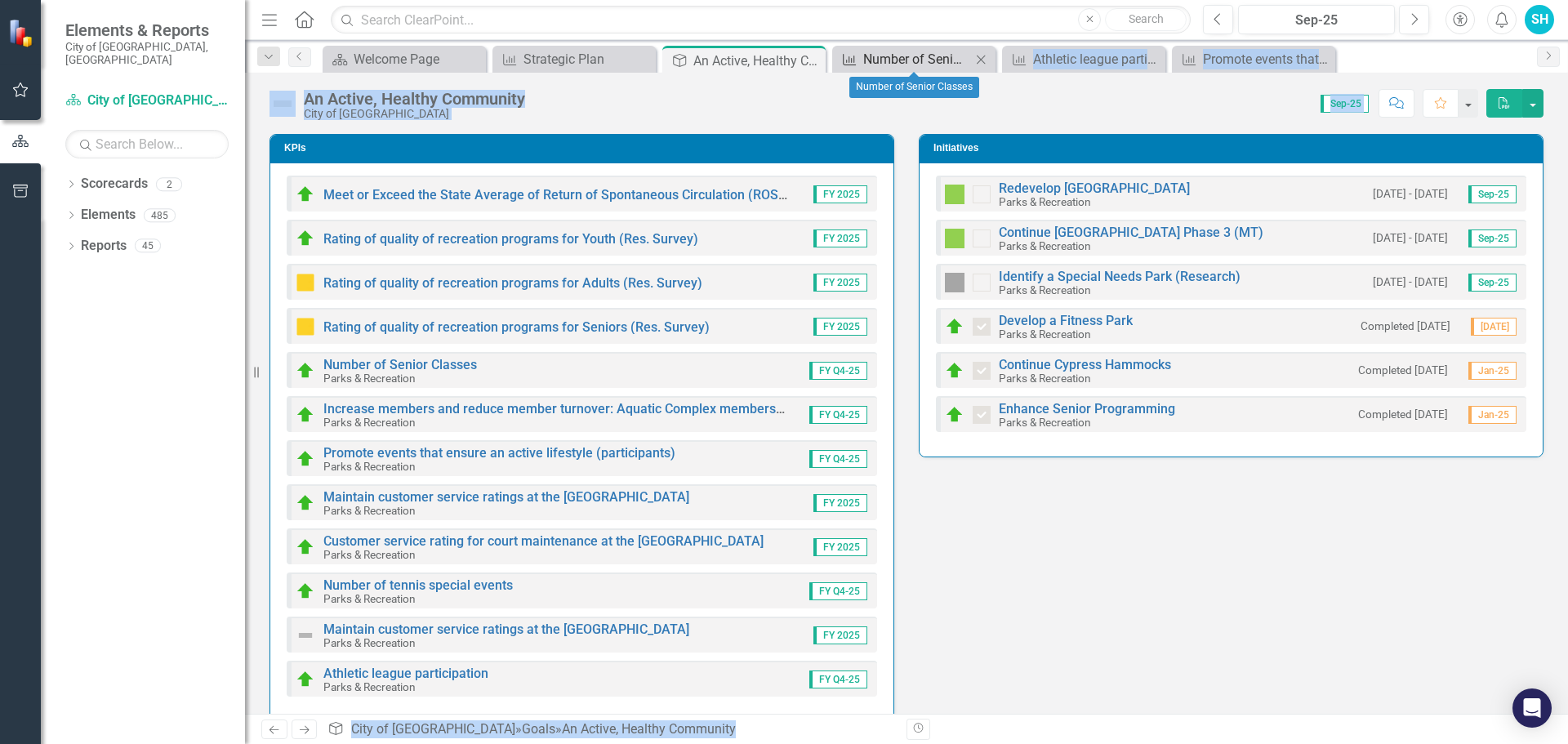
click at [913, 56] on div "Number of Senior Classes" at bounding box center [917, 59] width 108 height 21
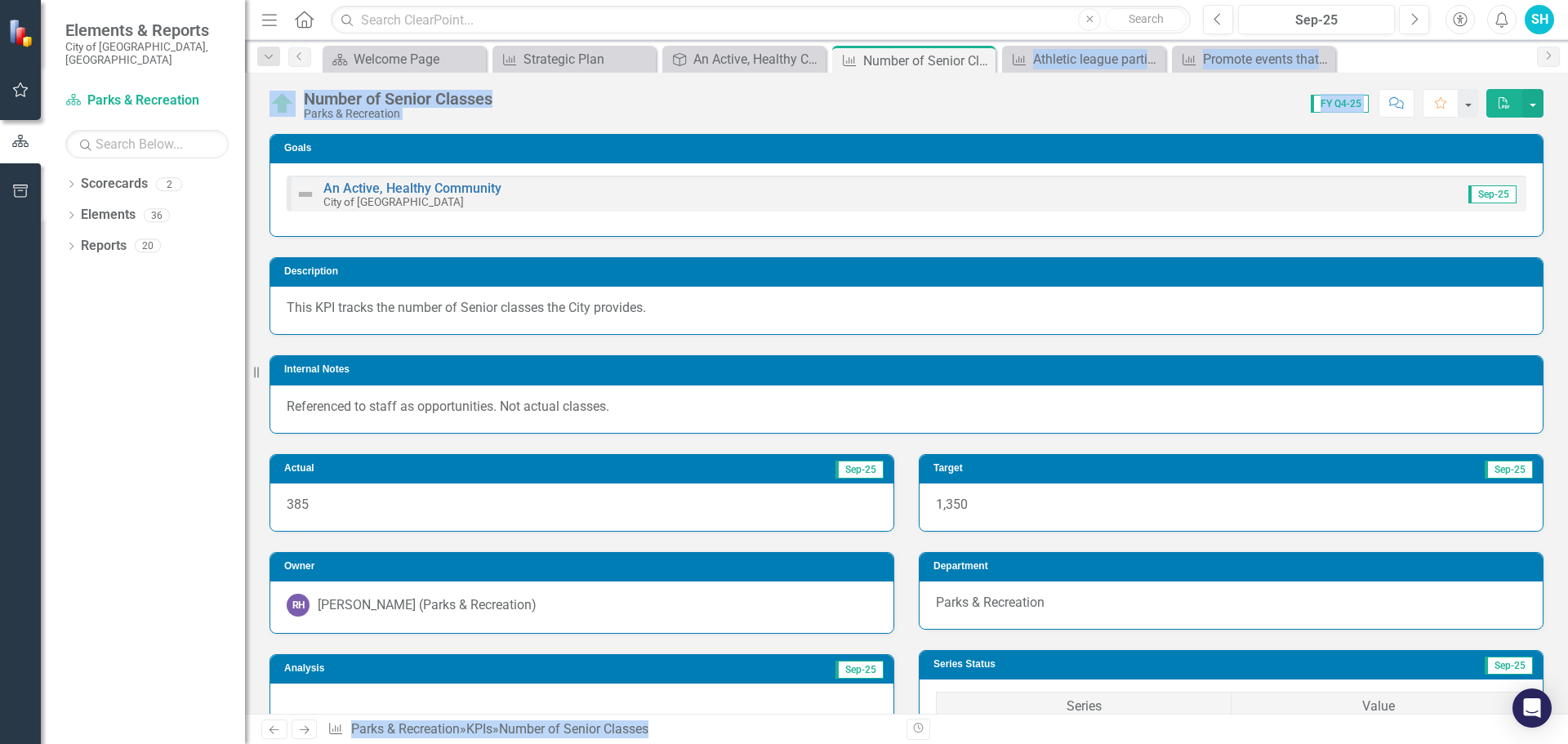
click at [1119, 102] on div "Score: 0.00 FY Q4-25 Completed Comment Favorite PDF" at bounding box center [1022, 103] width 1043 height 28
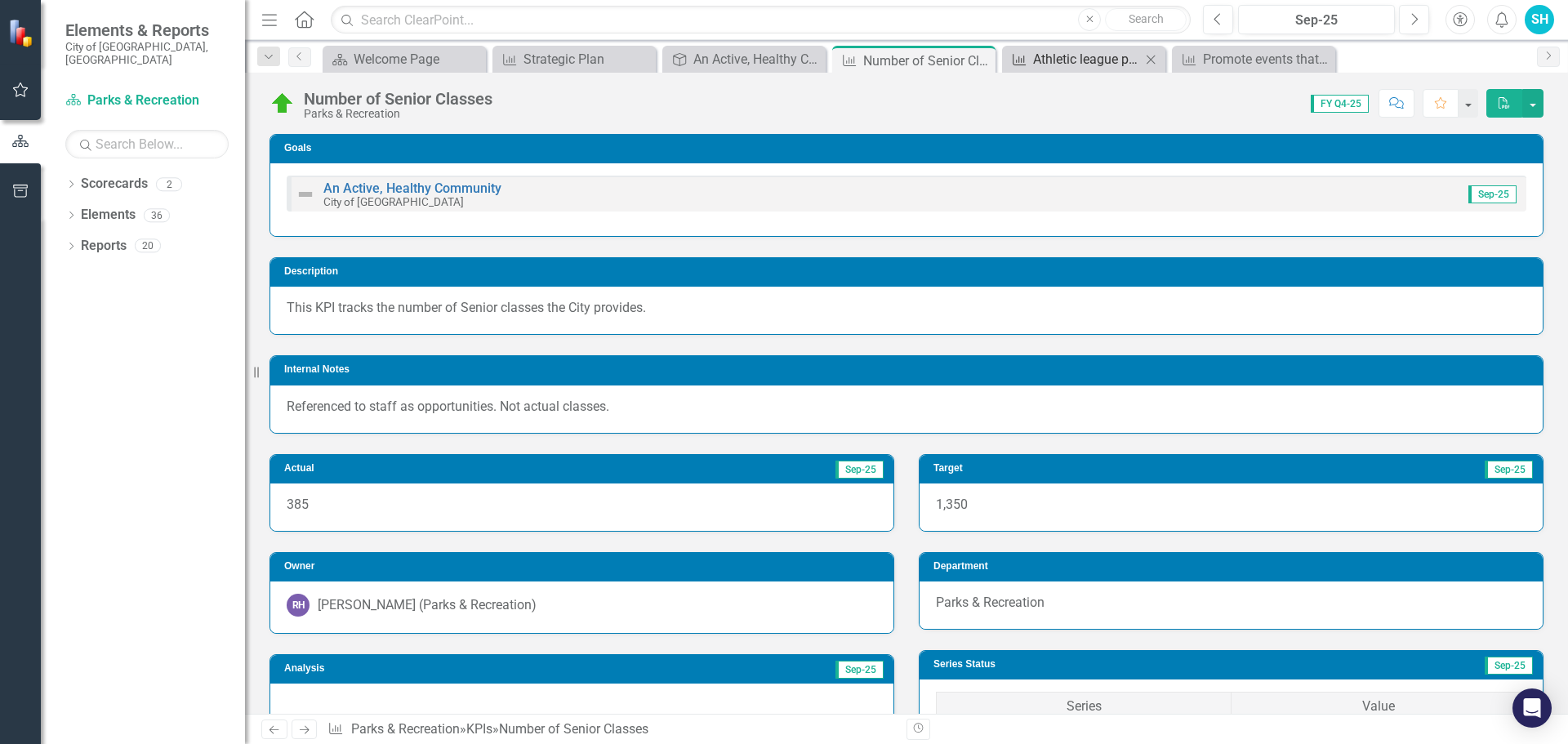
click at [1089, 63] on div "Athletic league participation" at bounding box center [1087, 59] width 108 height 21
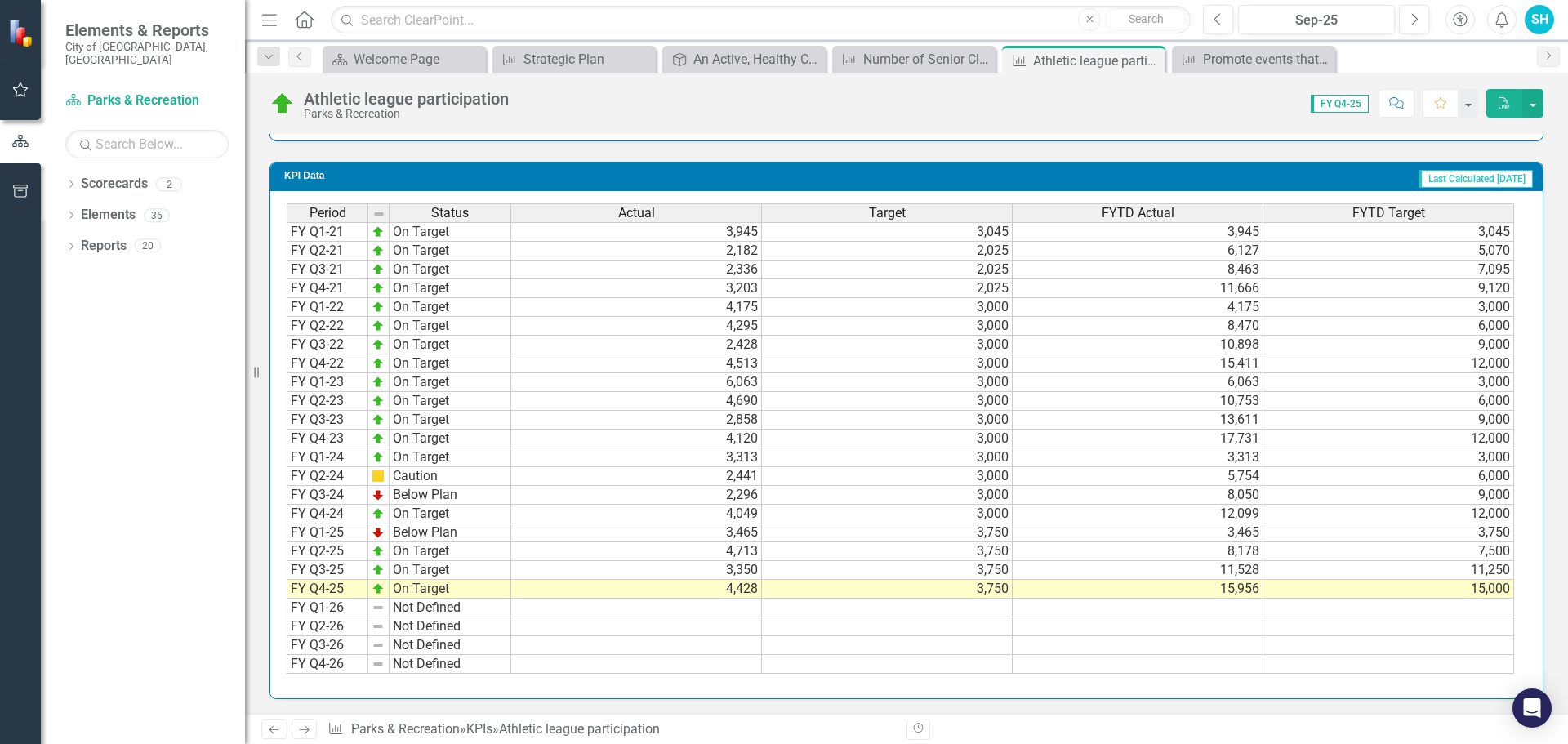
scroll to position [1383, 0]
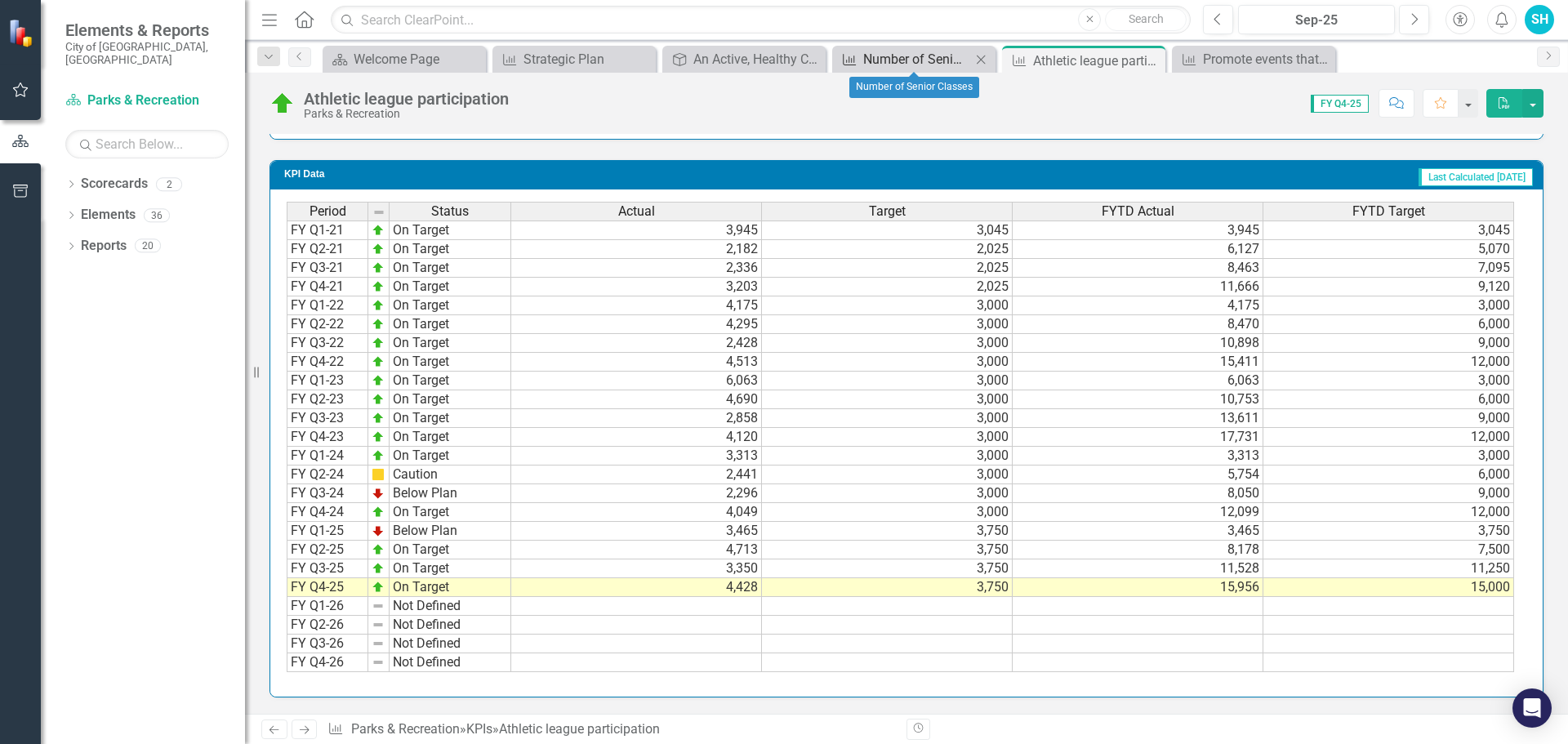
click at [961, 54] on div "Number of Senior Classes" at bounding box center [917, 59] width 108 height 21
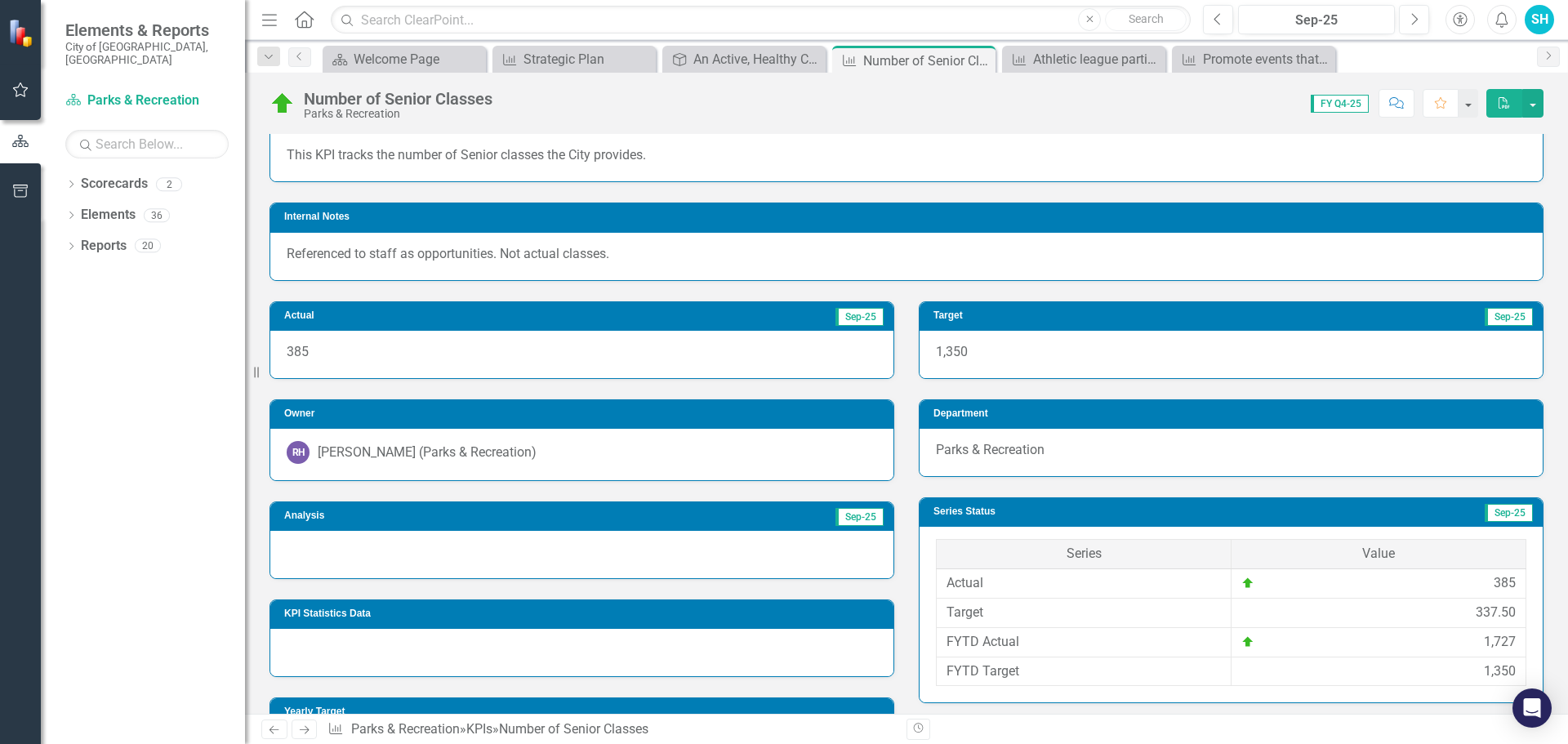
scroll to position [81, 0]
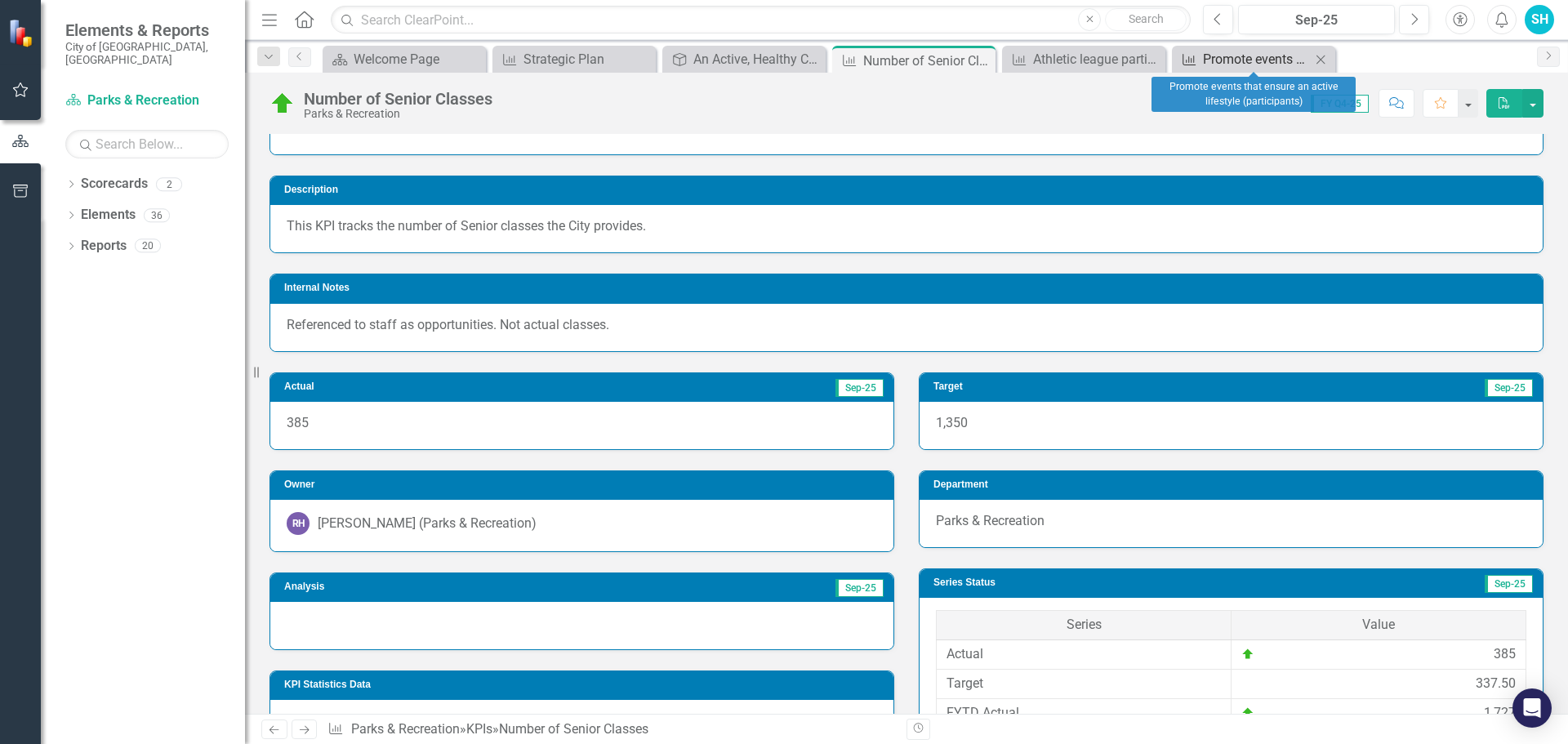
click at [1238, 59] on div "Promote events that ensure an active lifestyle (participants)" at bounding box center [1256, 59] width 108 height 21
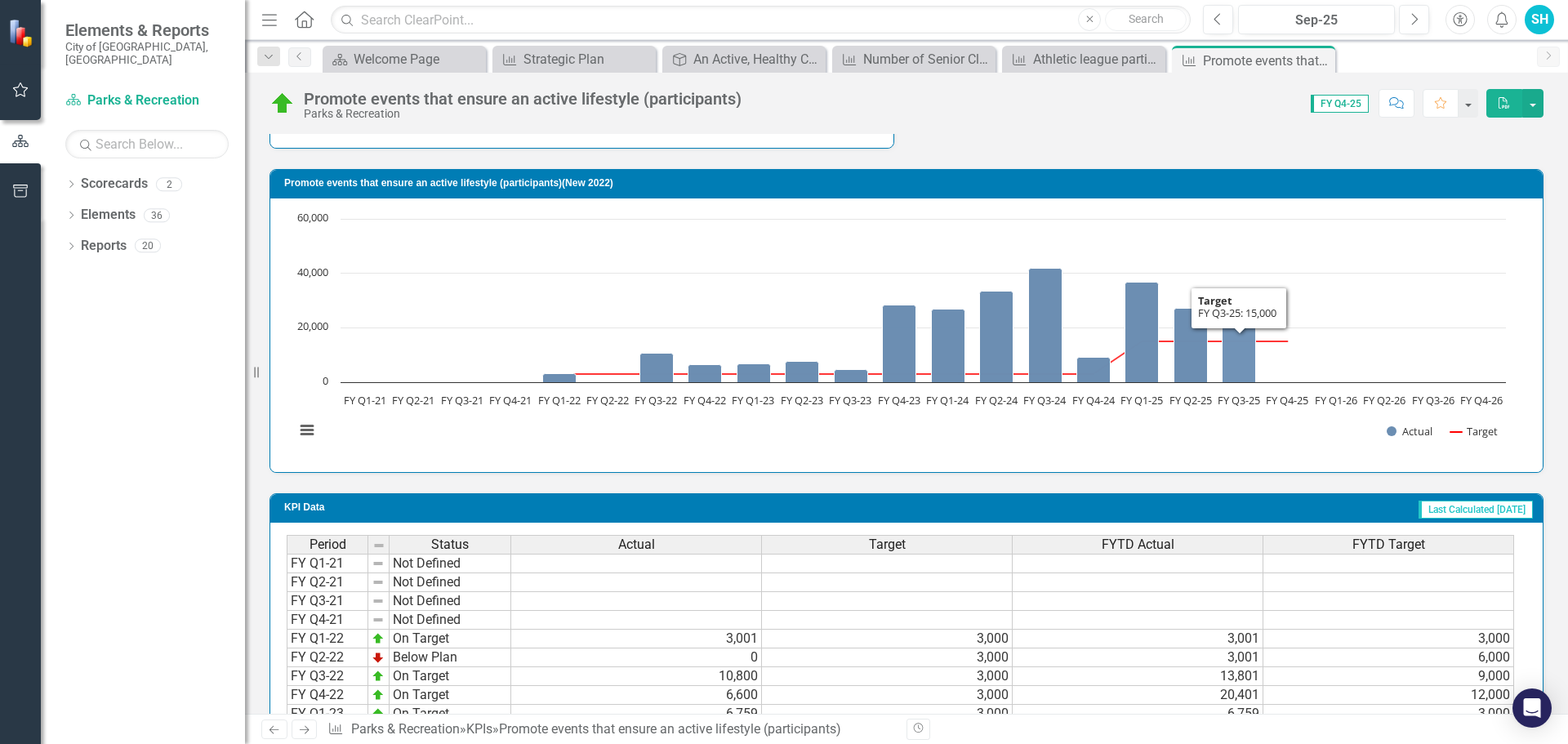
scroll to position [1576, 0]
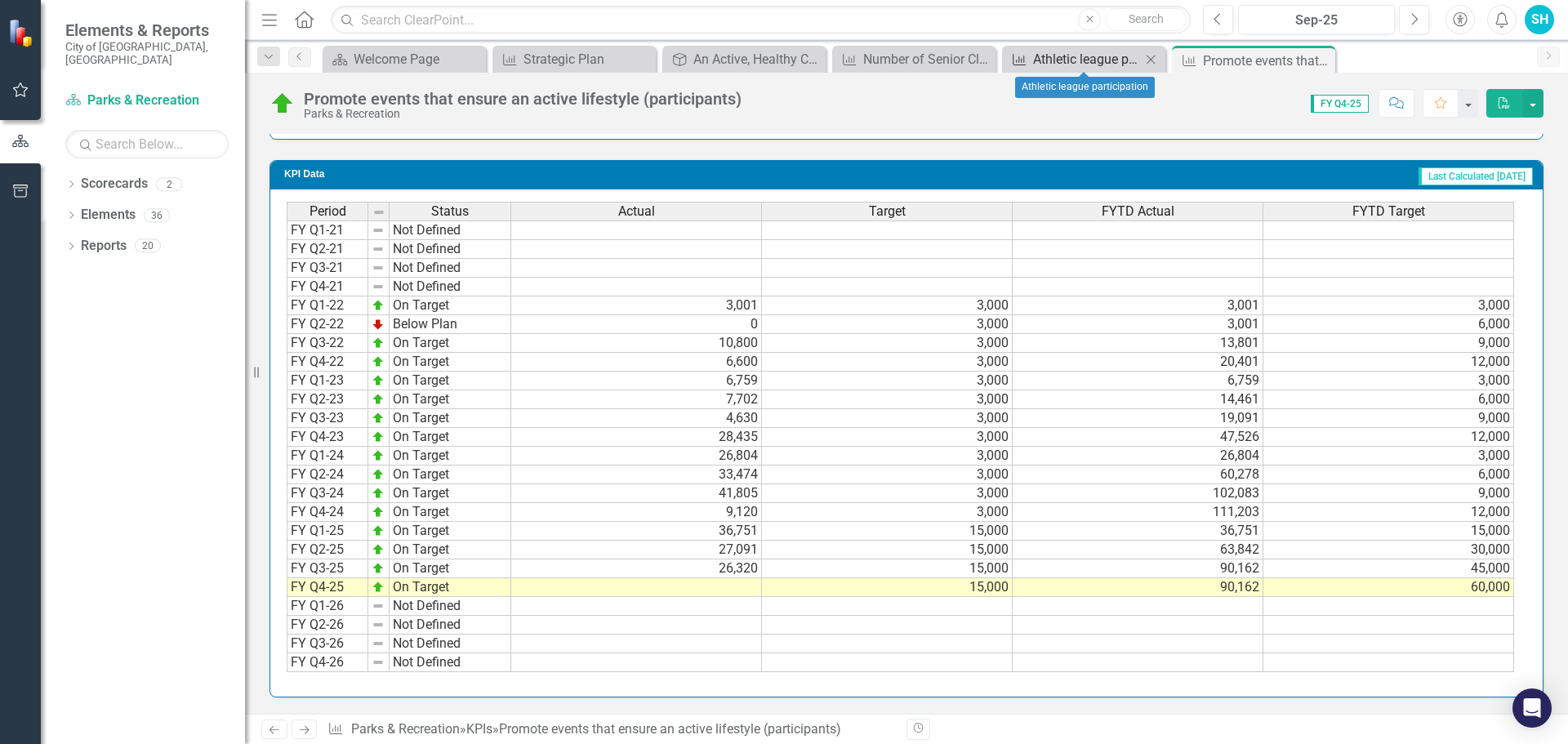
click at [1080, 69] on div "Athletic league participation" at bounding box center [1087, 59] width 108 height 21
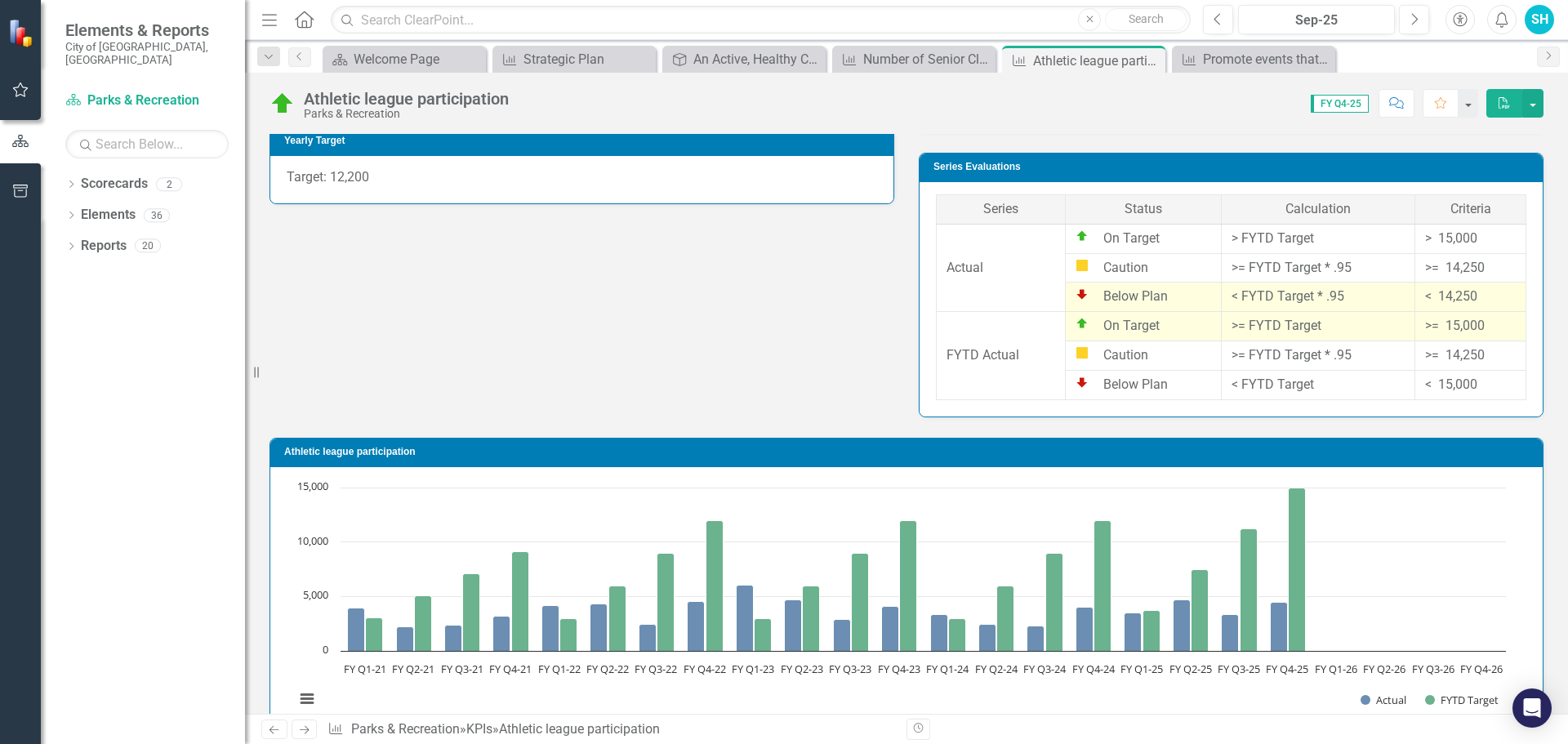
scroll to position [817, 0]
